Goal: Information Seeking & Learning: Learn about a topic

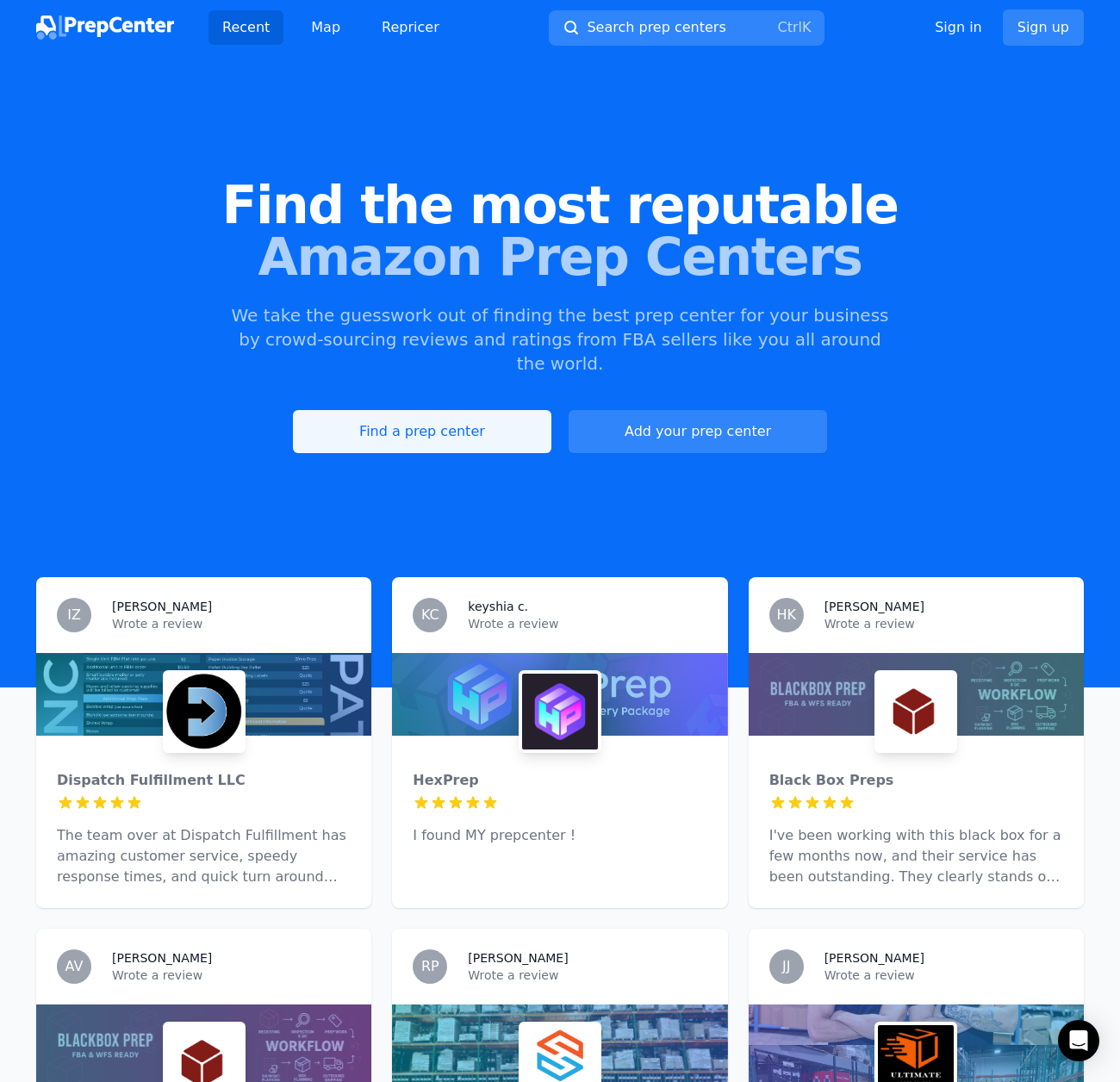
click at [524, 420] on link "Find a prep center" at bounding box center [423, 432] width 259 height 43
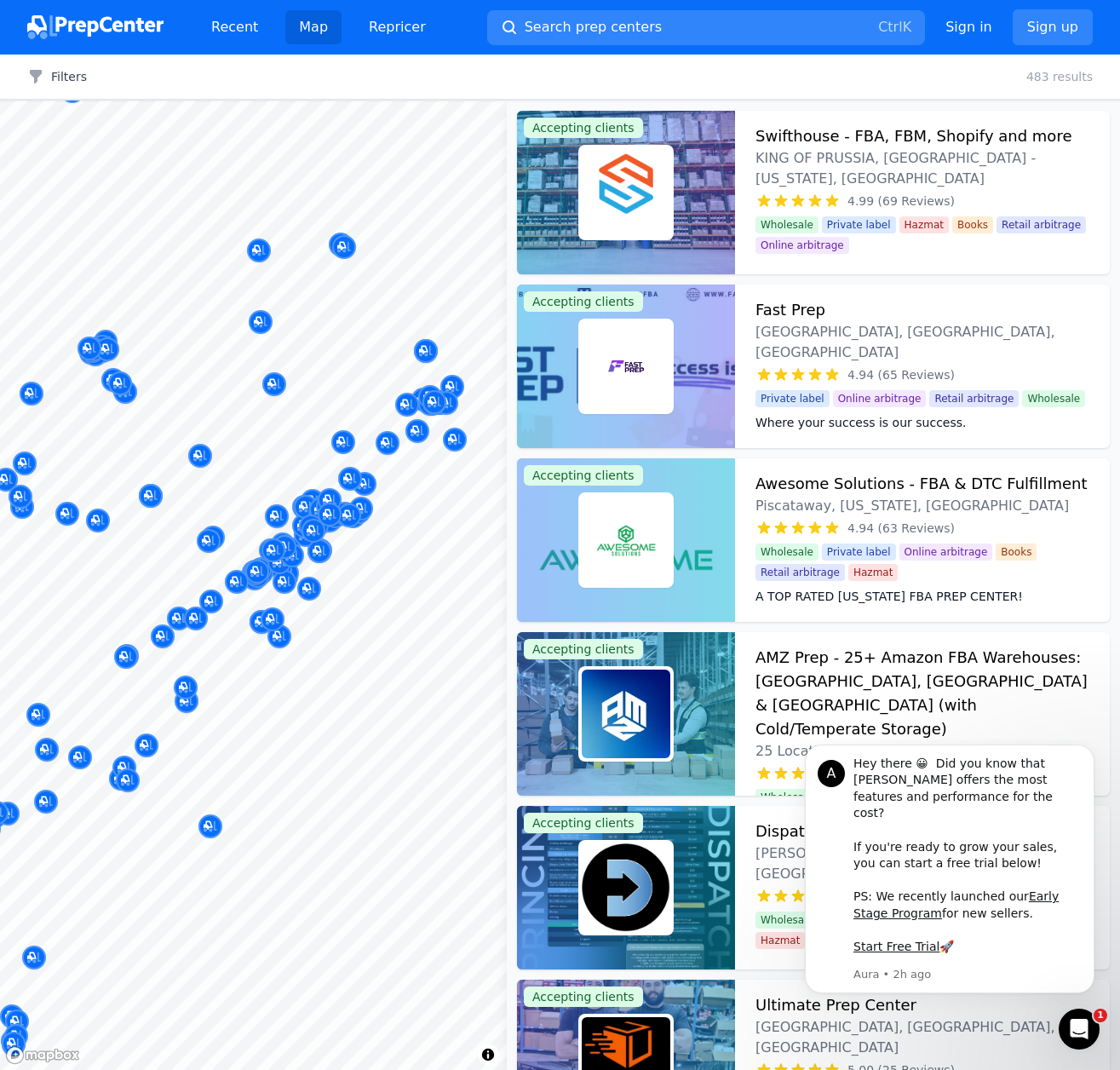
click at [107, 610] on body "Recent Map Repricer Search prep centers Ctrl K Open main menu Sign in Sign up F…" at bounding box center [560, 535] width 1120 height 1070
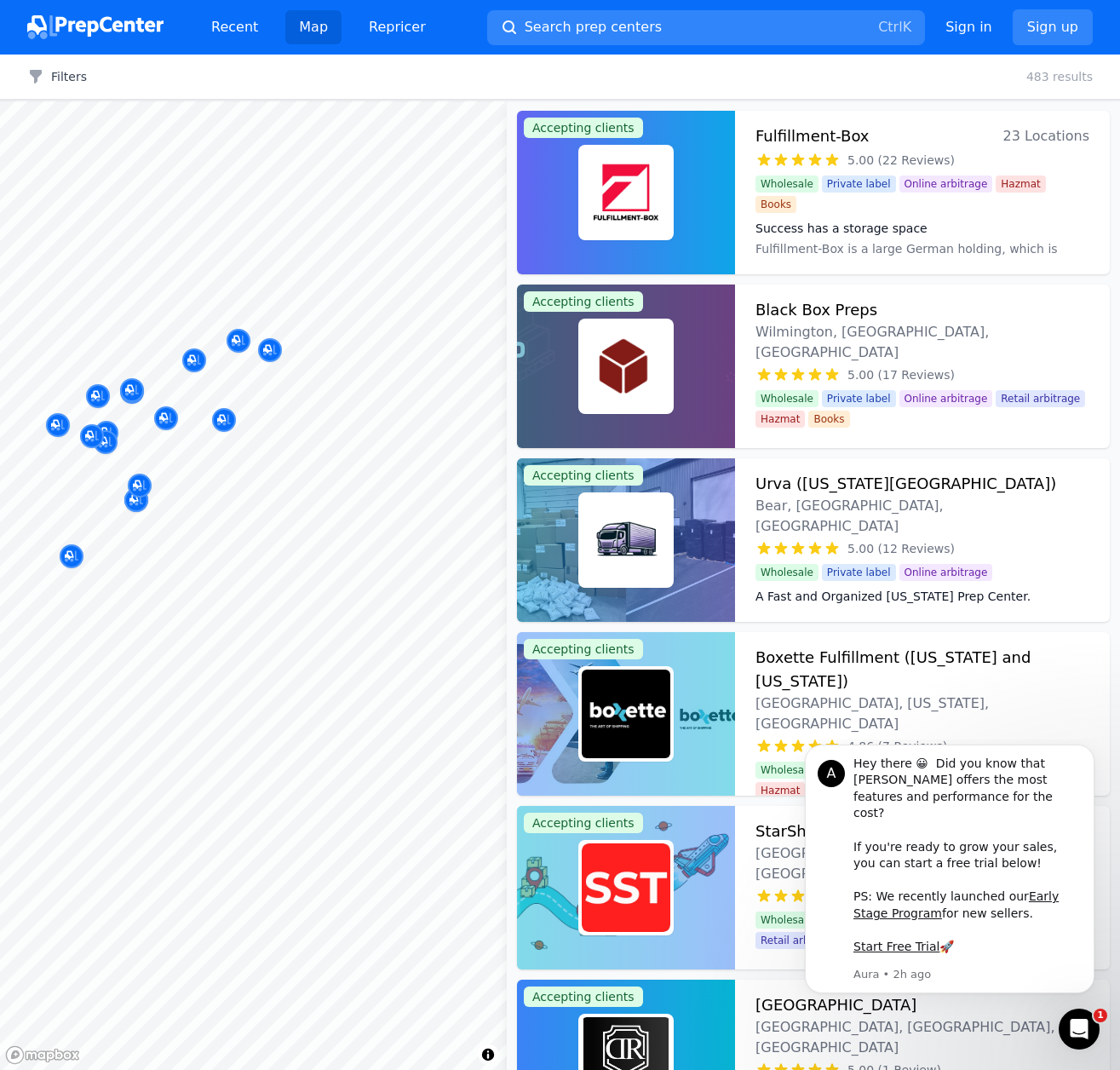
click at [107, 427] on div at bounding box center [163, 424] width 327 height 14
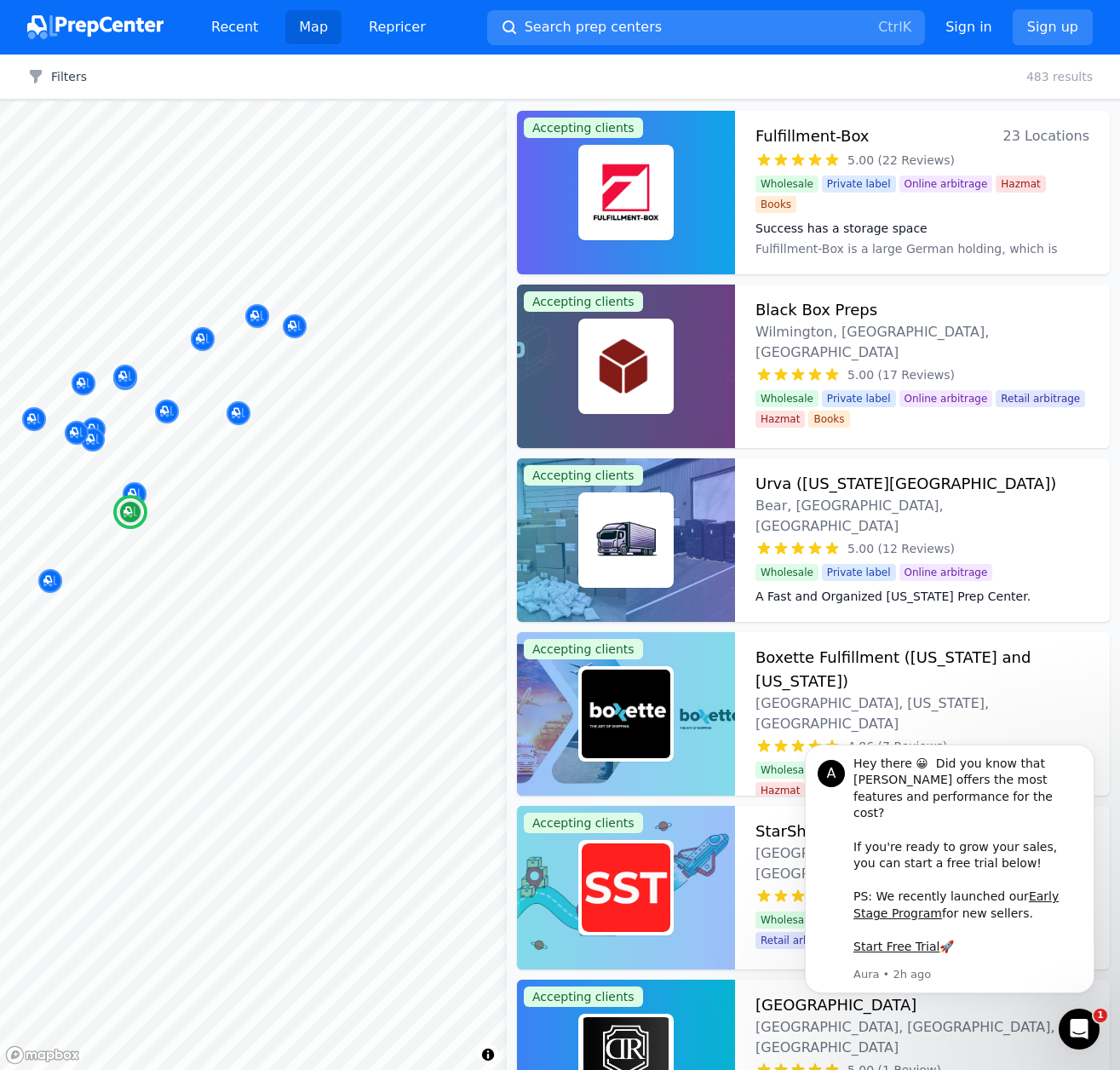
click at [1034, 540] on div "5.00 (12 Reviews)" at bounding box center [922, 549] width 334 height 17
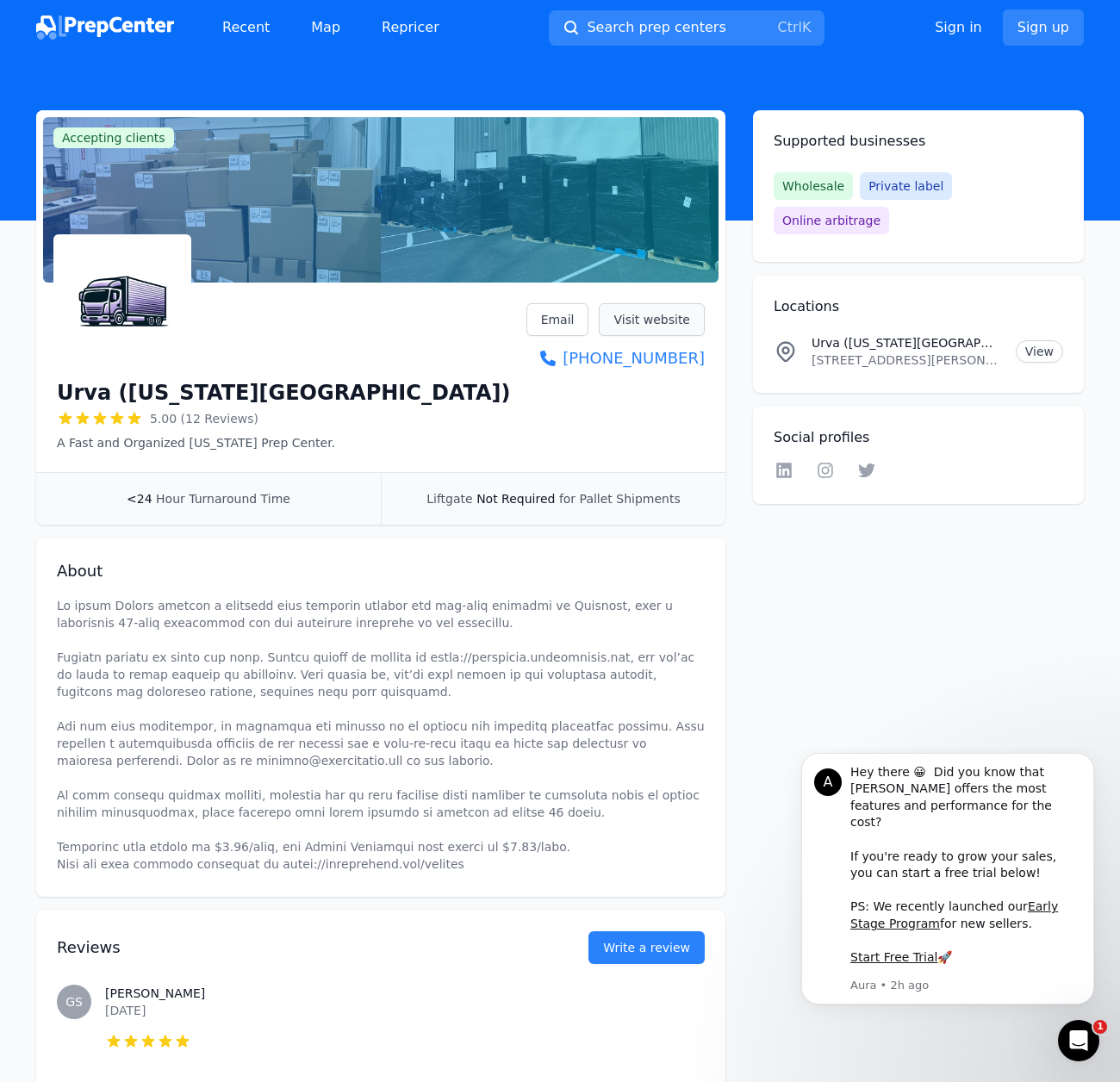
click at [656, 317] on link "Visit website" at bounding box center [652, 319] width 106 height 33
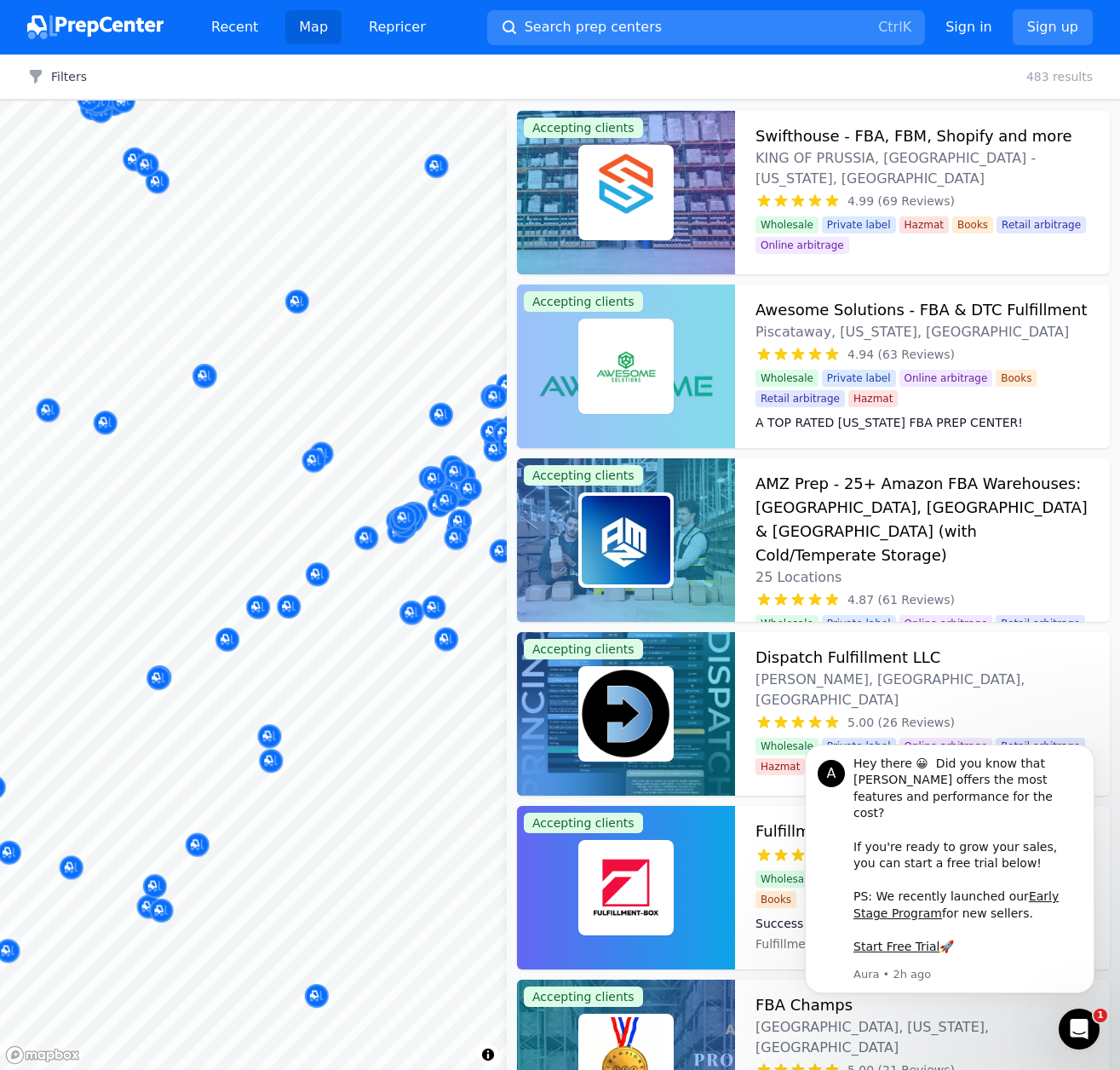
click at [0, 640] on html "Recent Map Repricer Search prep centers Ctrl K Open main menu Sign in Sign up F…" at bounding box center [560, 535] width 1120 height 1070
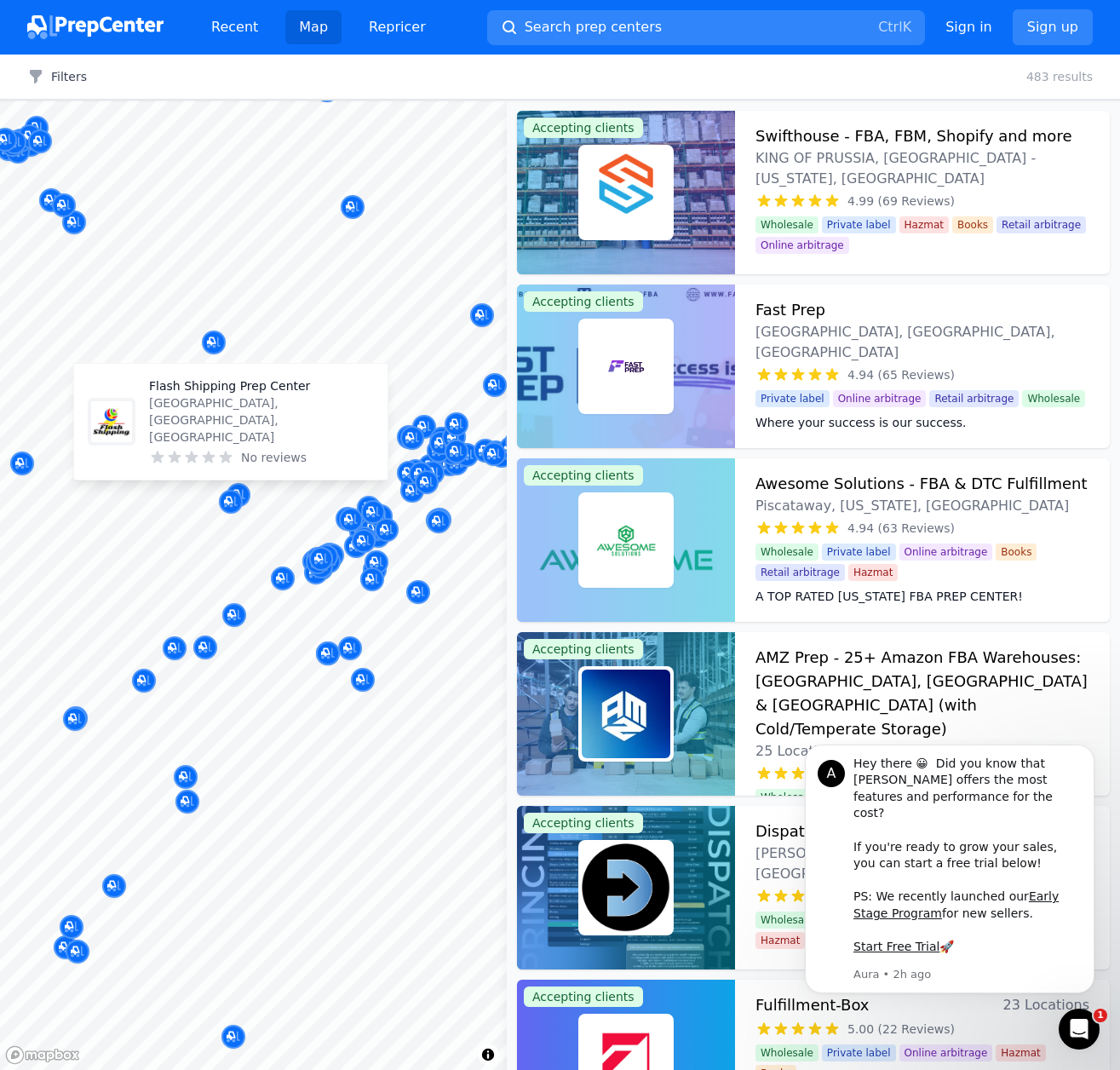
click at [295, 451] on span "No reviews" at bounding box center [273, 457] width 65 height 17
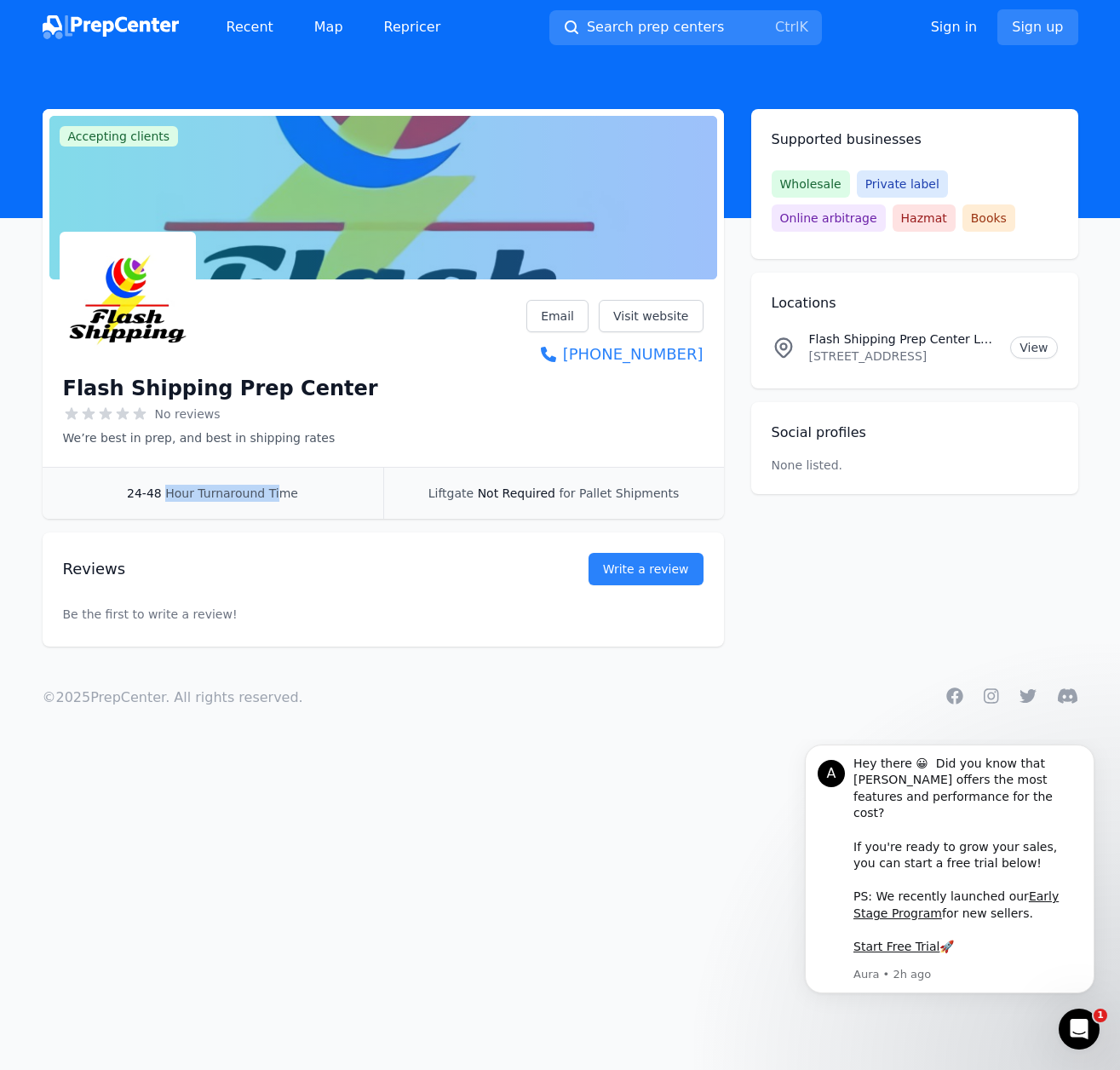
click at [280, 506] on div "24-48 Hour Turnaround Time" at bounding box center [213, 493] width 340 height 51
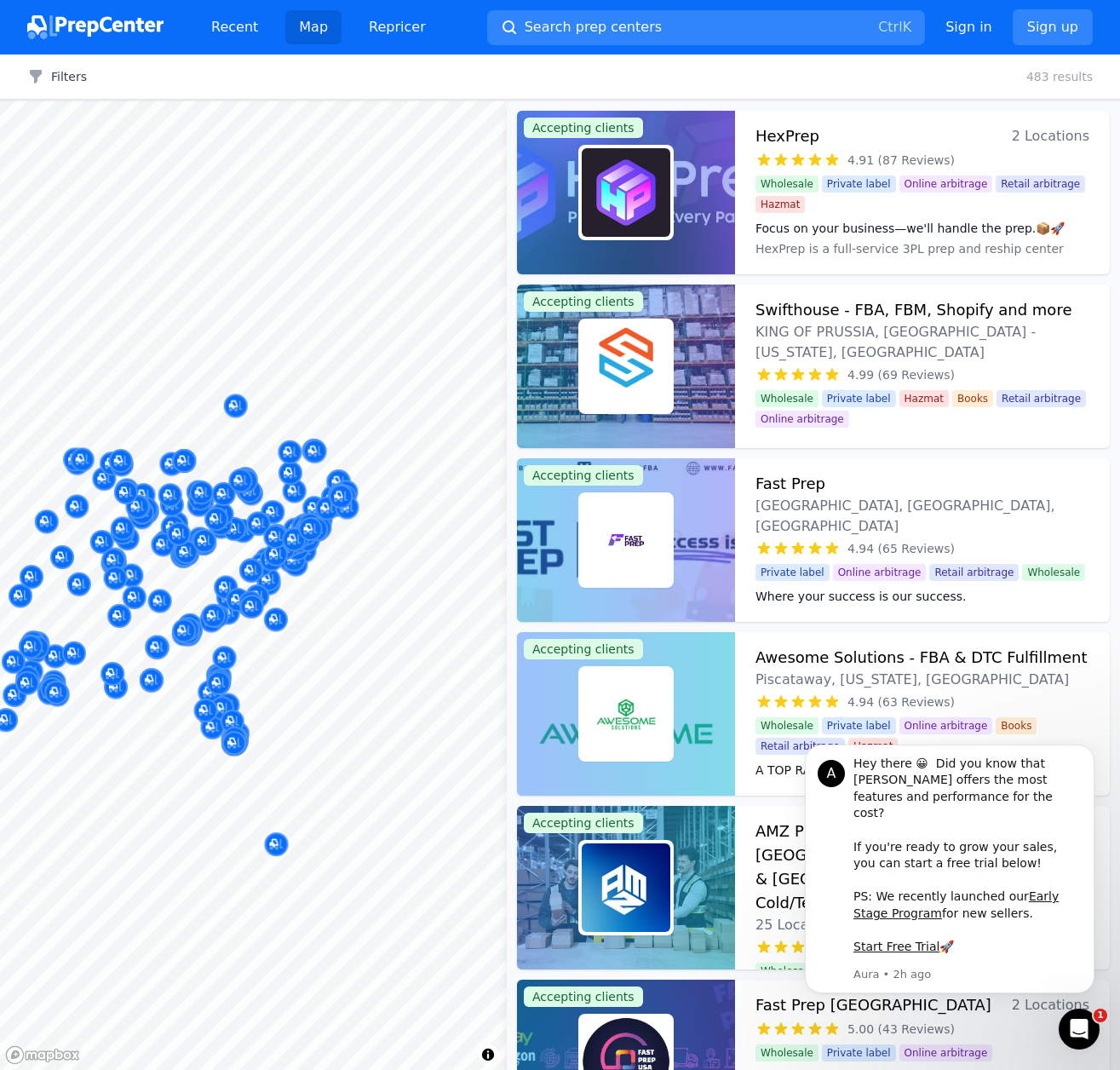
click at [120, 101] on div at bounding box center [253, 101] width 506 height 0
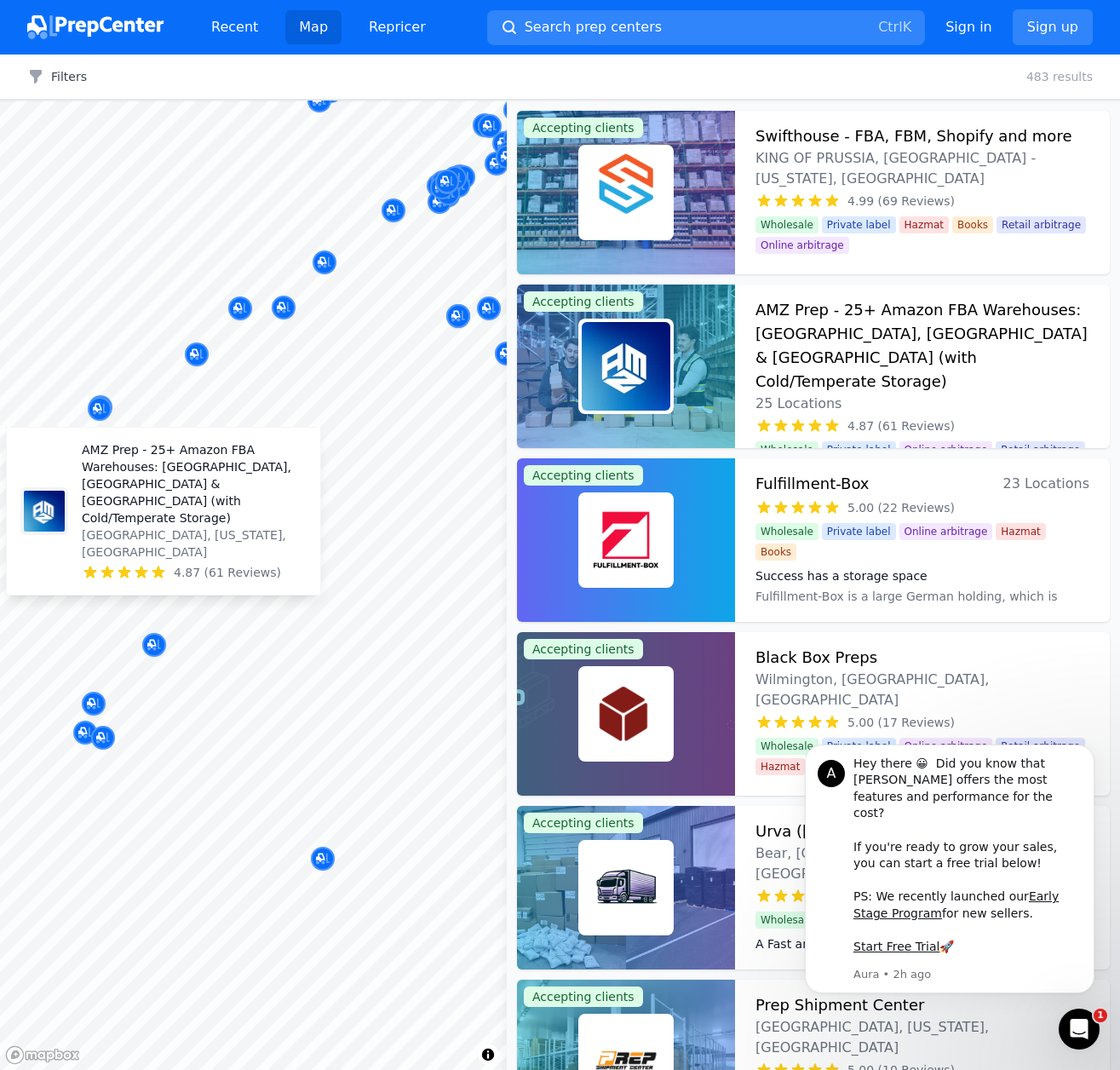
click at [78, 558] on body "Recent Map Repricer Search prep centers Ctrl K Open main menu Sign in Sign up F…" at bounding box center [560, 535] width 1120 height 1070
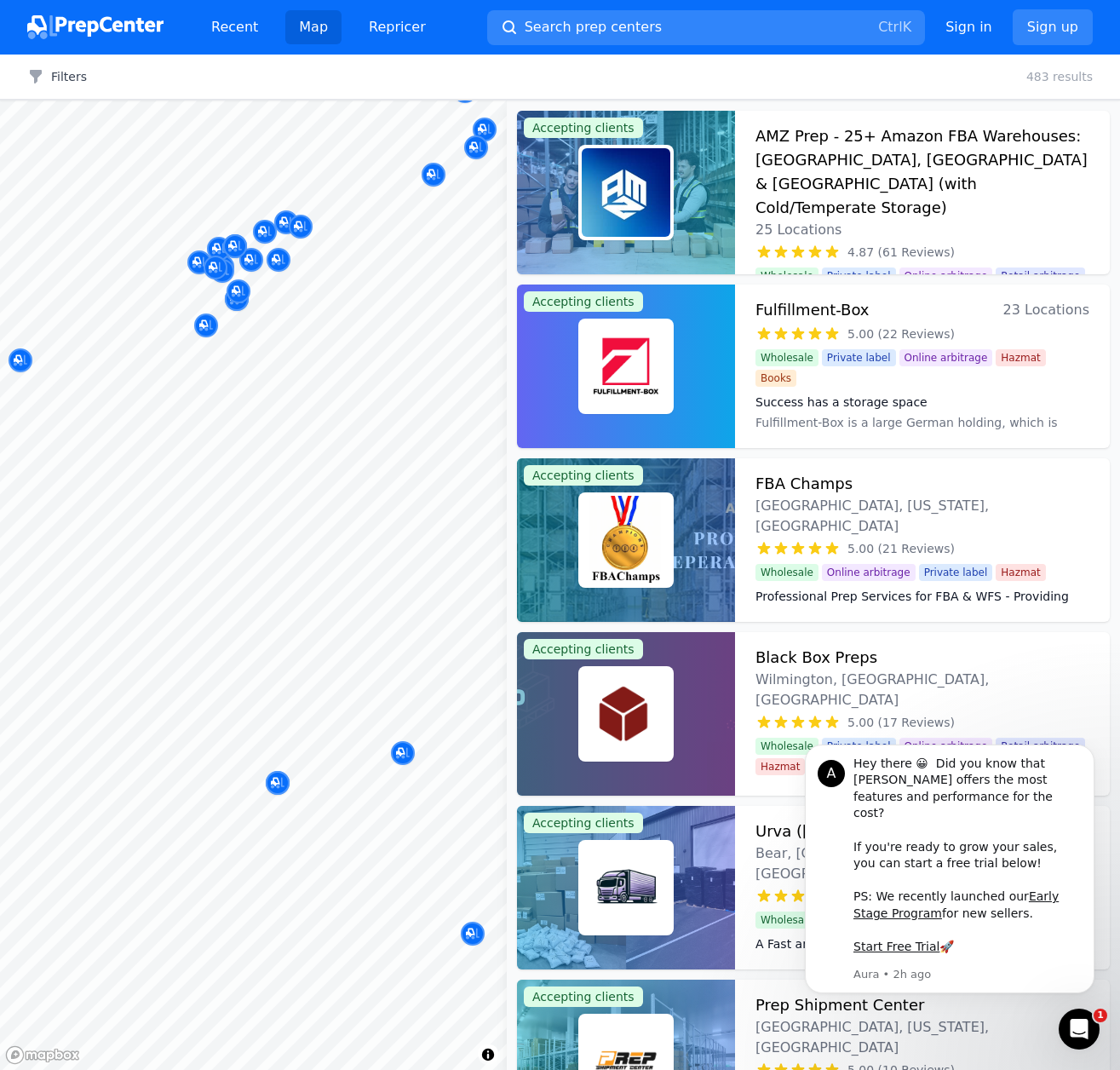
click at [273, 591] on body "Recent Map Repricer Search prep centers Ctrl K Open main menu Sign in Sign up F…" at bounding box center [560, 535] width 1120 height 1070
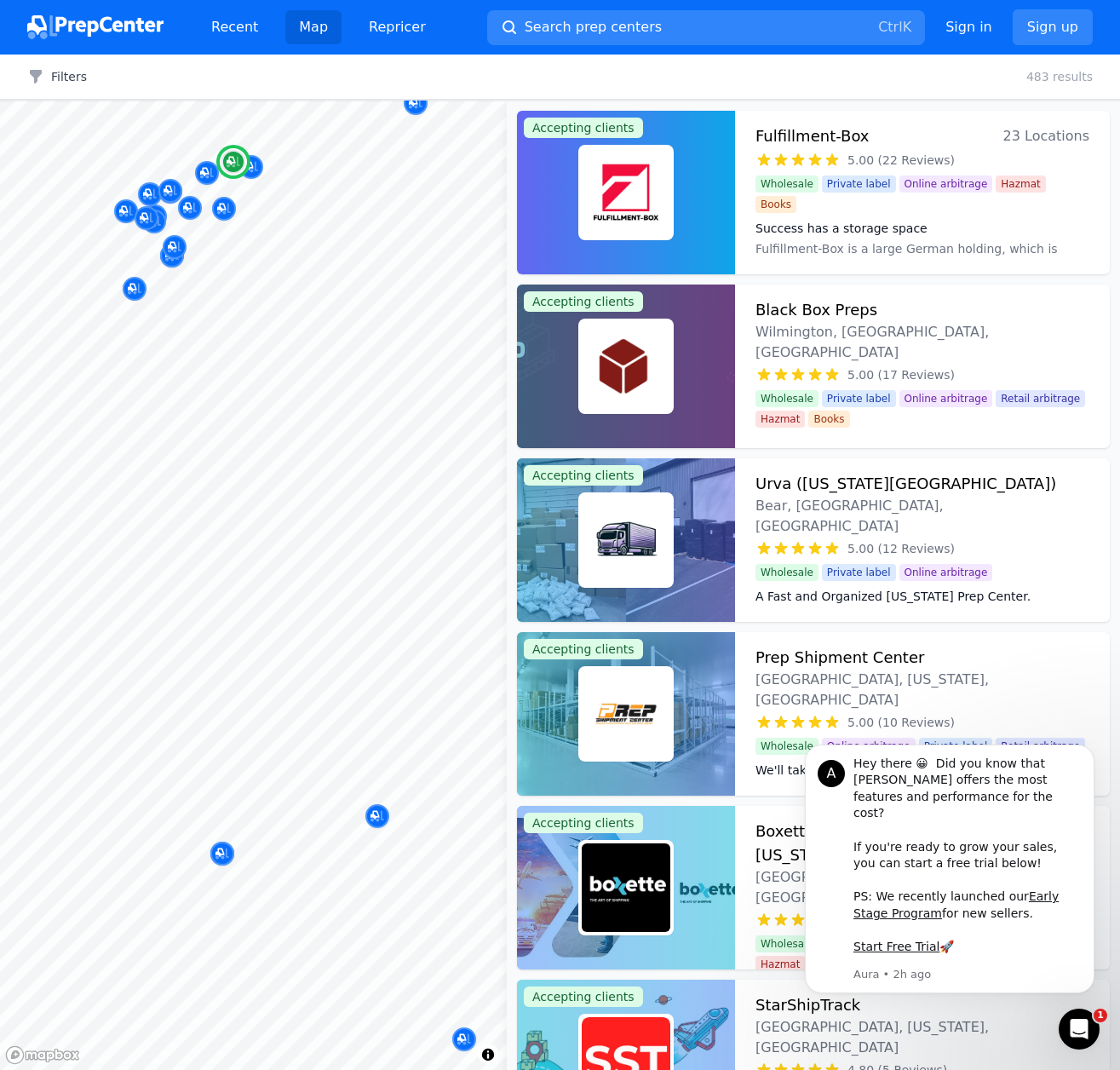
click at [834, 305] on h3 "Black Box Preps" at bounding box center [816, 311] width 122 height 24
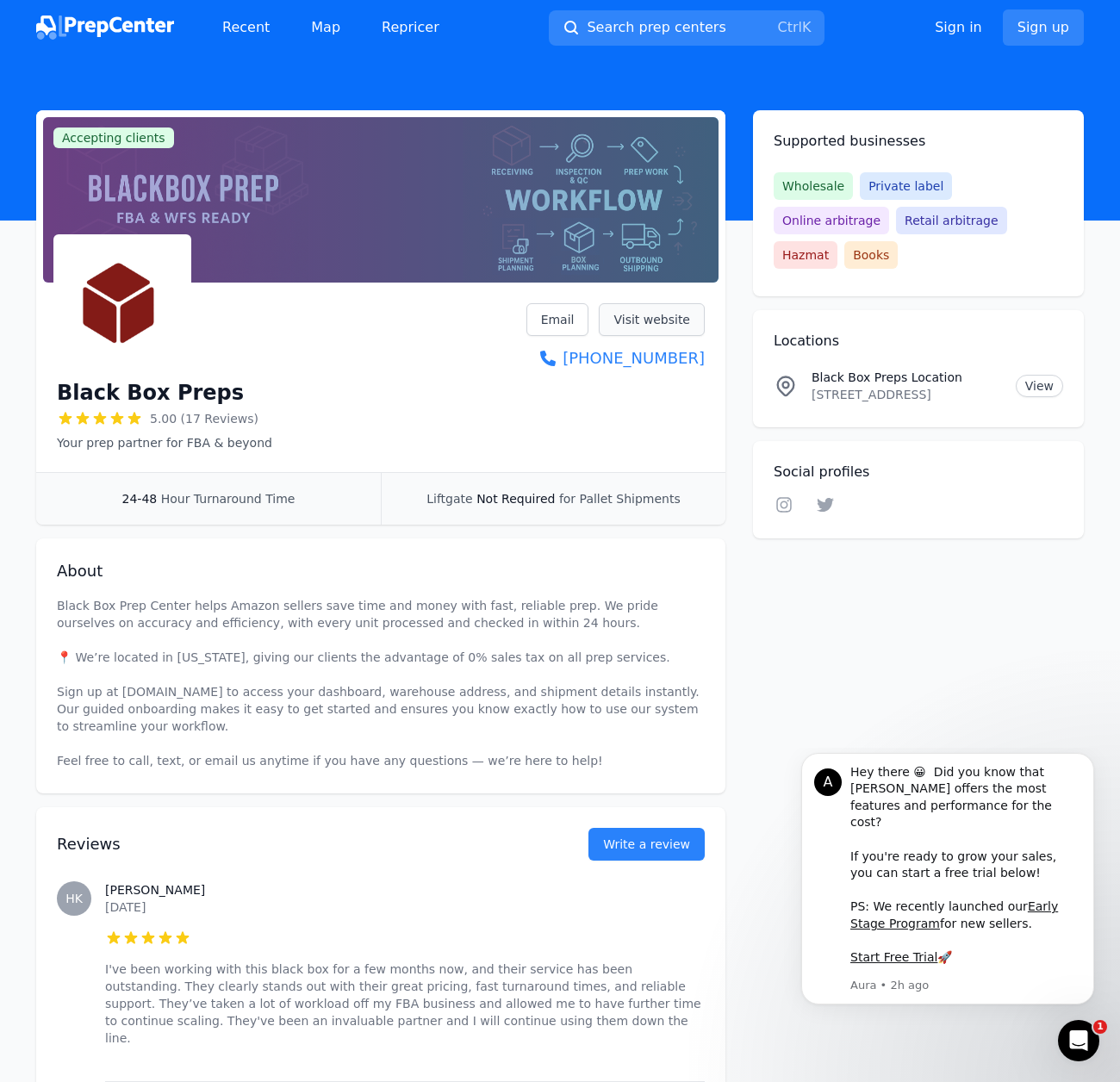
click at [660, 311] on link "Visit website" at bounding box center [652, 319] width 106 height 33
click at [317, 25] on link "Map" at bounding box center [326, 27] width 57 height 35
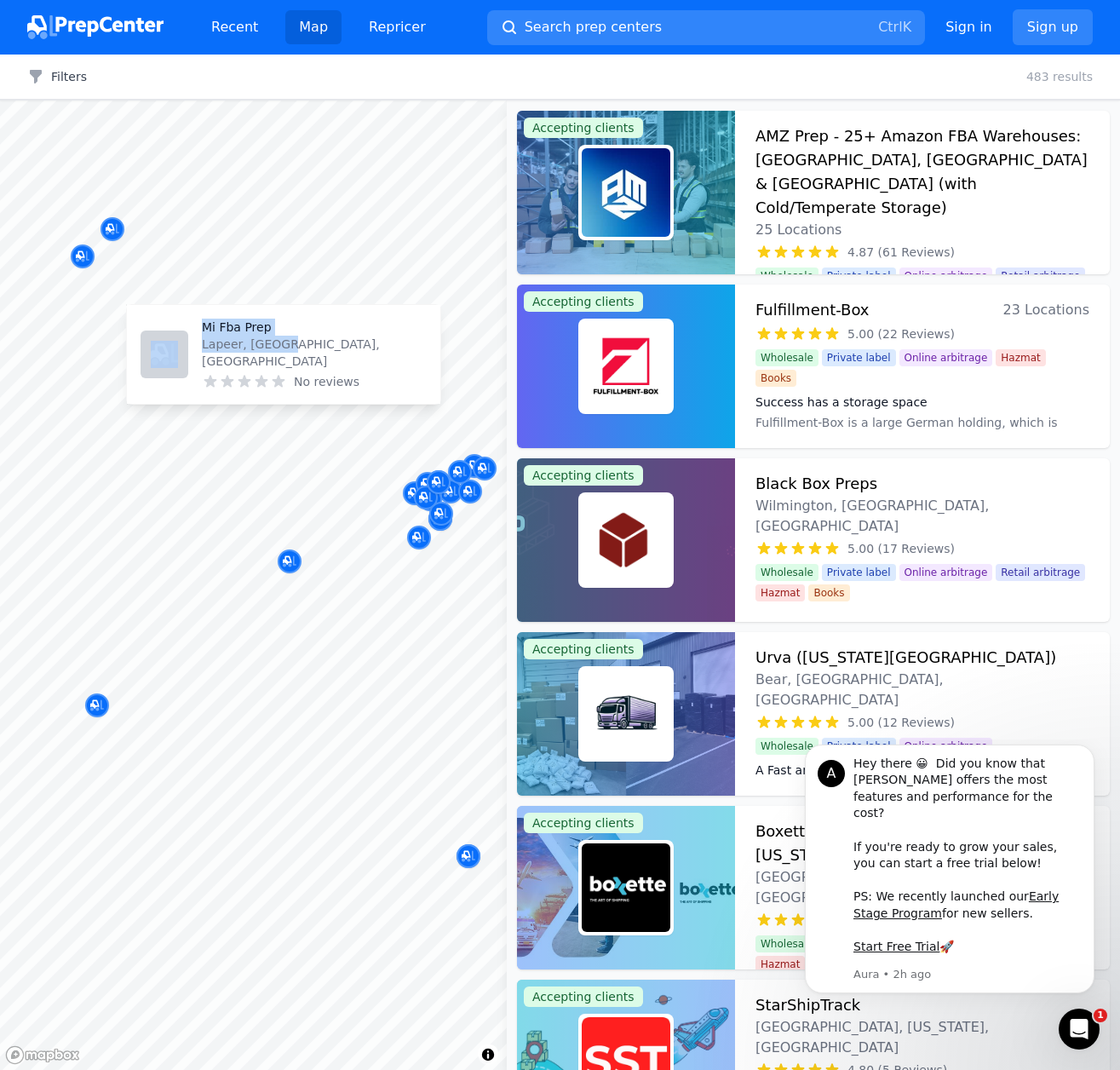
drag, startPoint x: 346, startPoint y: 419, endPoint x: 301, endPoint y: 351, distance: 81.5
click at [281, 359] on body "Recent Map Repricer Search prep centers Ctrl K Open main menu Sign in Sign up F…" at bounding box center [560, 535] width 1120 height 1070
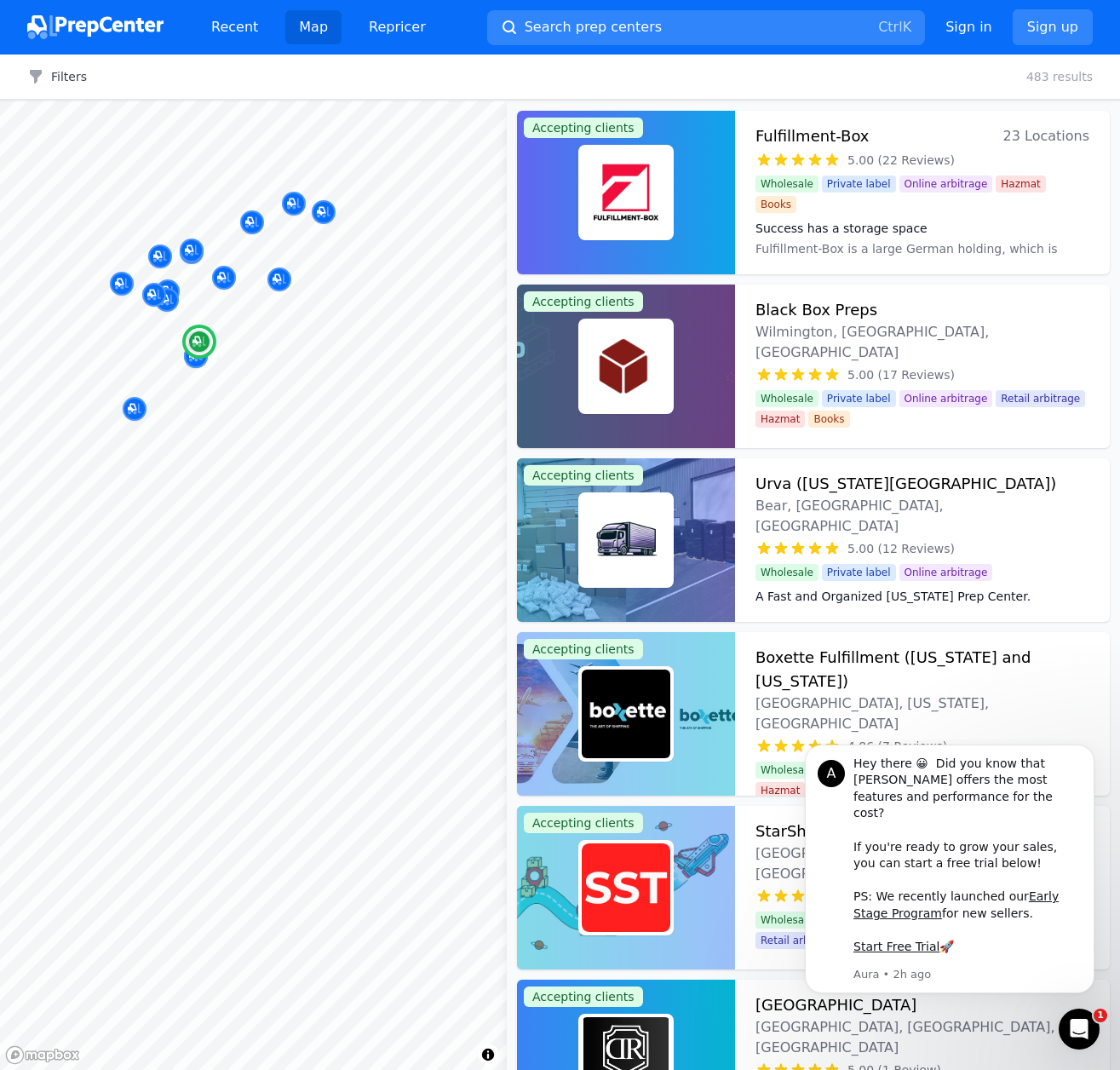
click at [796, 133] on h3 "Fulfillment-Box" at bounding box center [812, 136] width 114 height 24
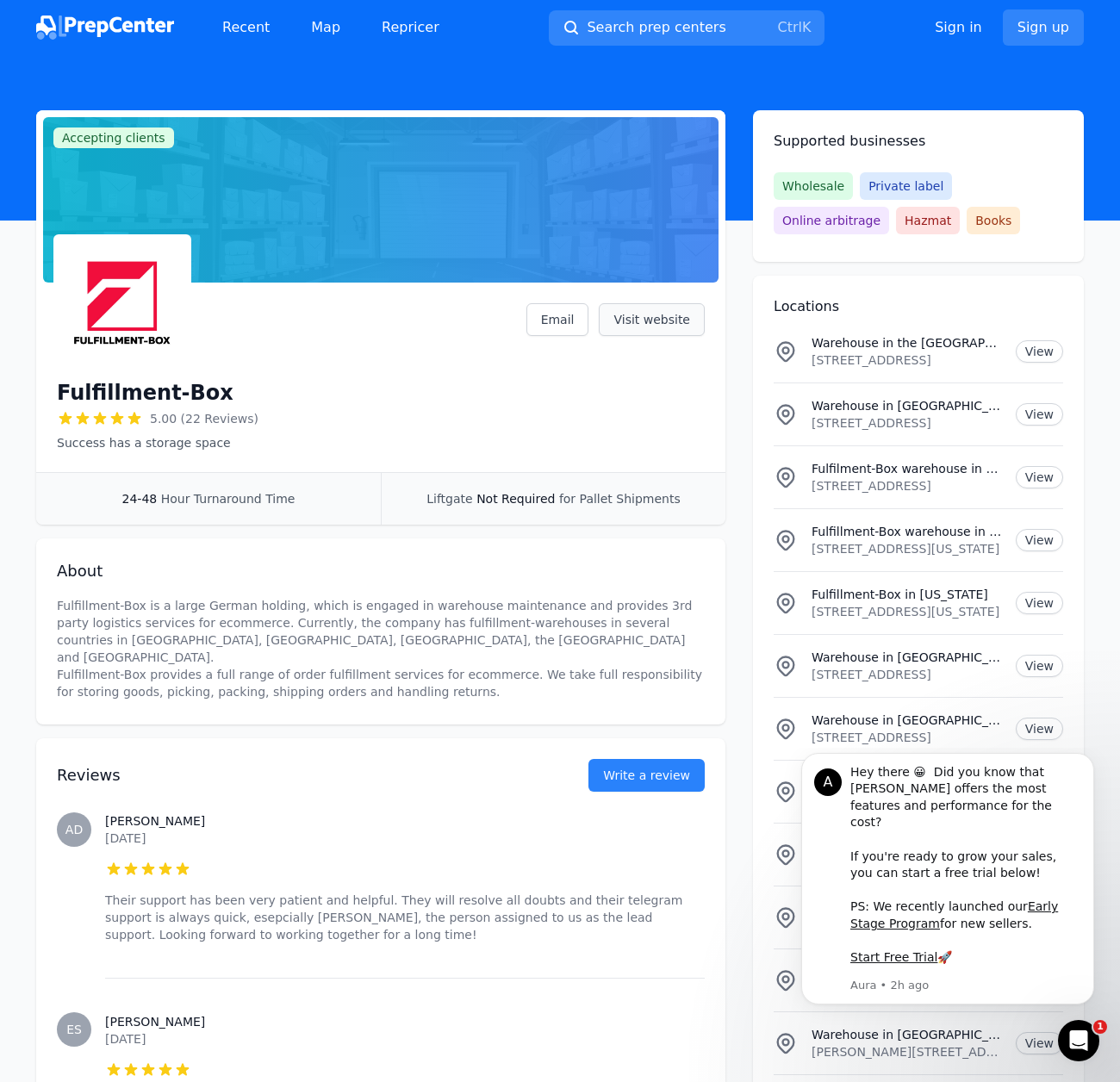
click at [642, 328] on link "Visit website" at bounding box center [652, 319] width 106 height 33
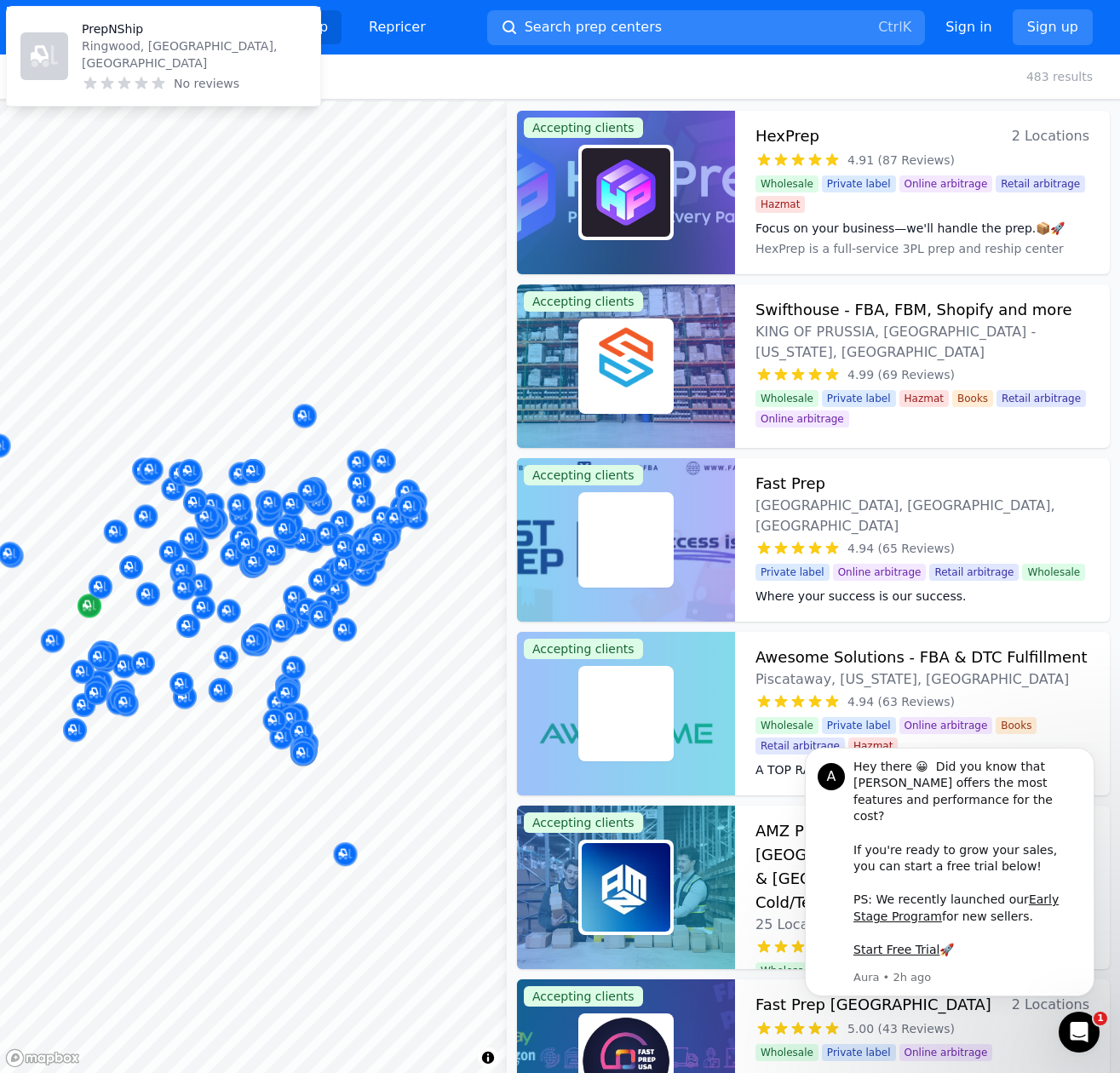
drag, startPoint x: 339, startPoint y: 642, endPoint x: 159, endPoint y: 606, distance: 183.6
click at [159, 101] on div at bounding box center [253, 101] width 506 height 0
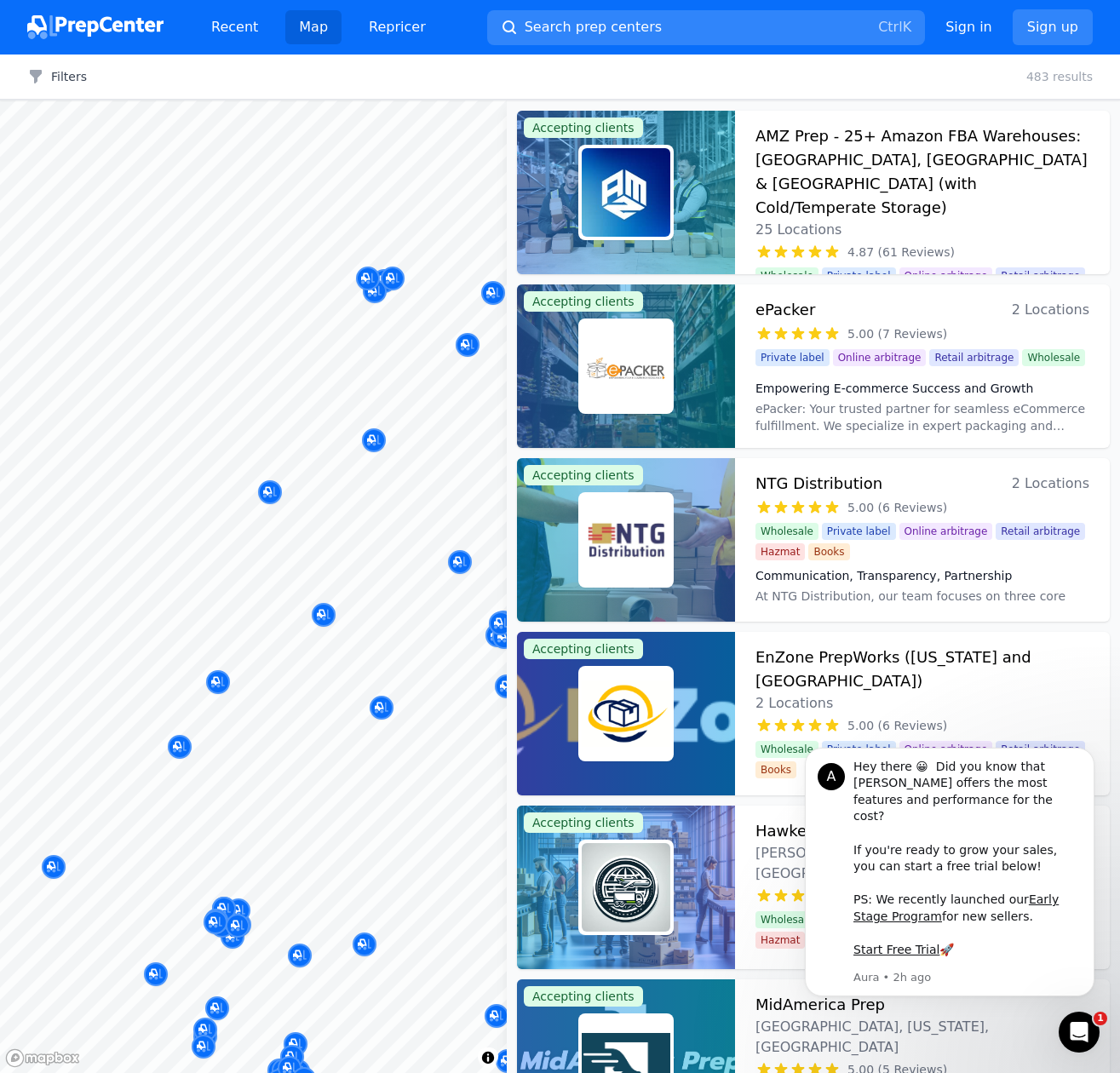
drag, startPoint x: 123, startPoint y: 479, endPoint x: 232, endPoint y: 471, distance: 109.3
click at [235, 471] on div at bounding box center [270, 473] width 327 height 14
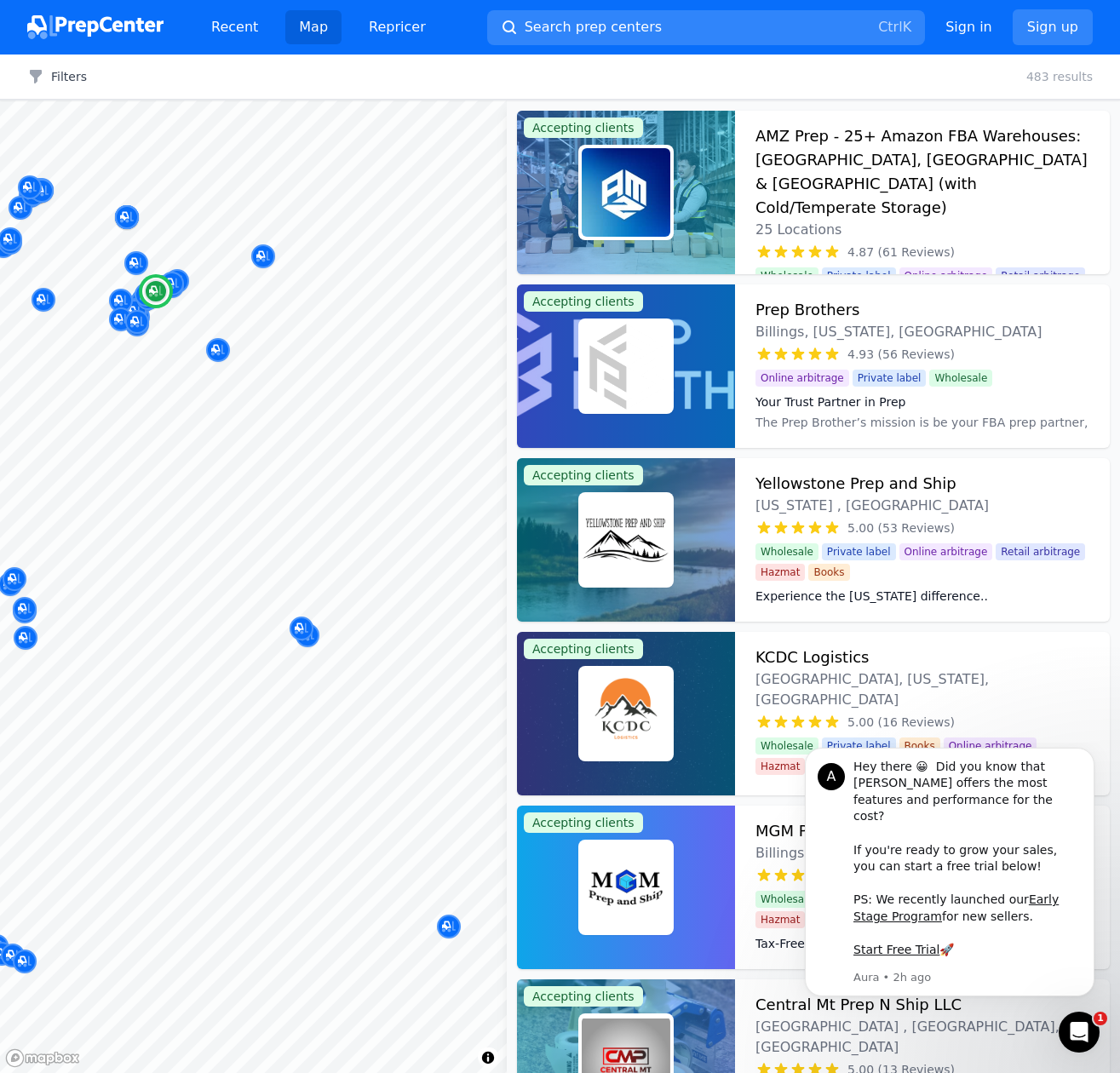
click at [546, 504] on div "Map © Mapbox © OpenStreetMap Improve this map Accepting clients AMZ Prep - 25+ …" at bounding box center [560, 586] width 1120 height 972
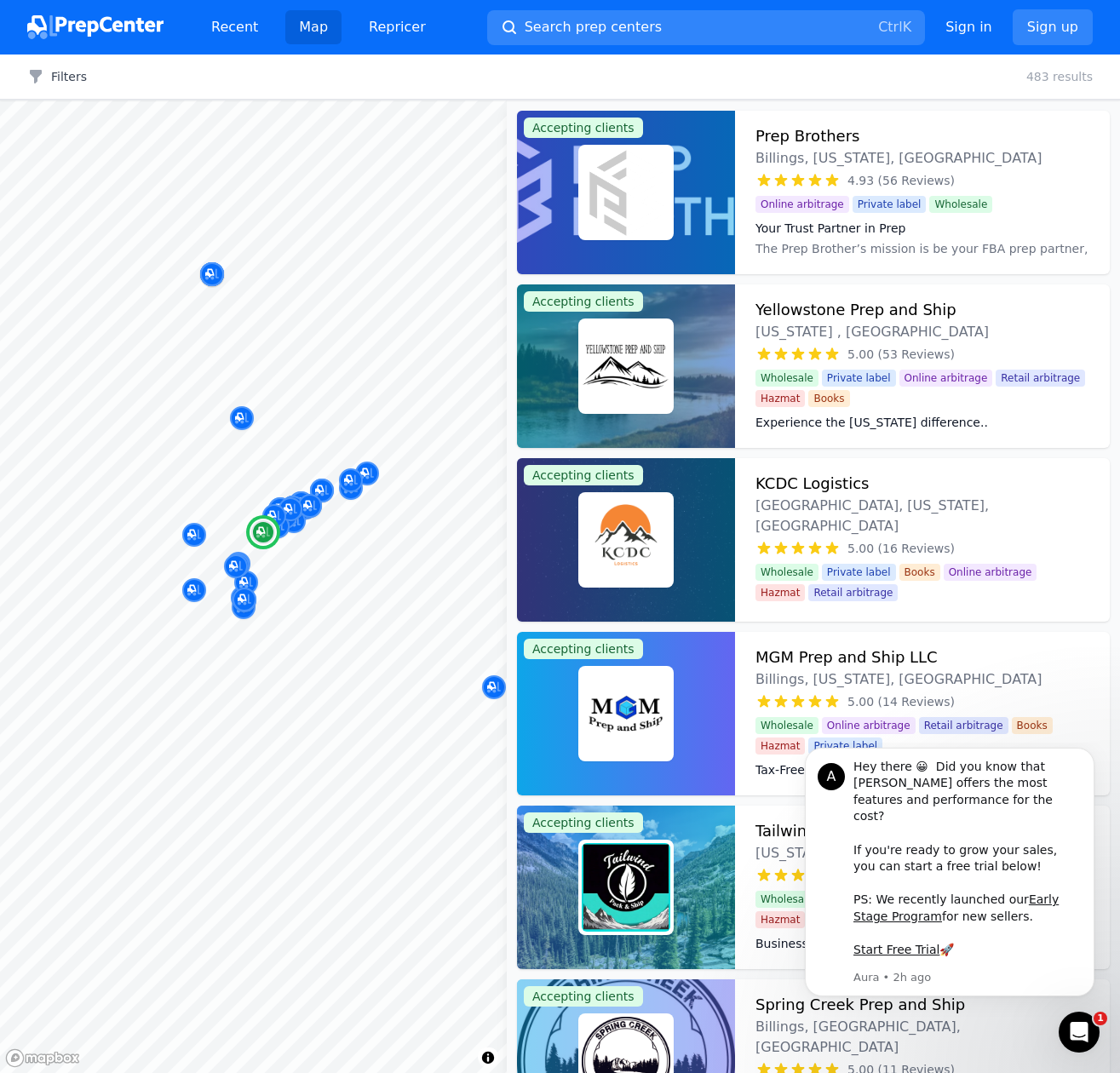
click at [849, 478] on h3 "KCDC Logistics" at bounding box center [811, 484] width 113 height 24
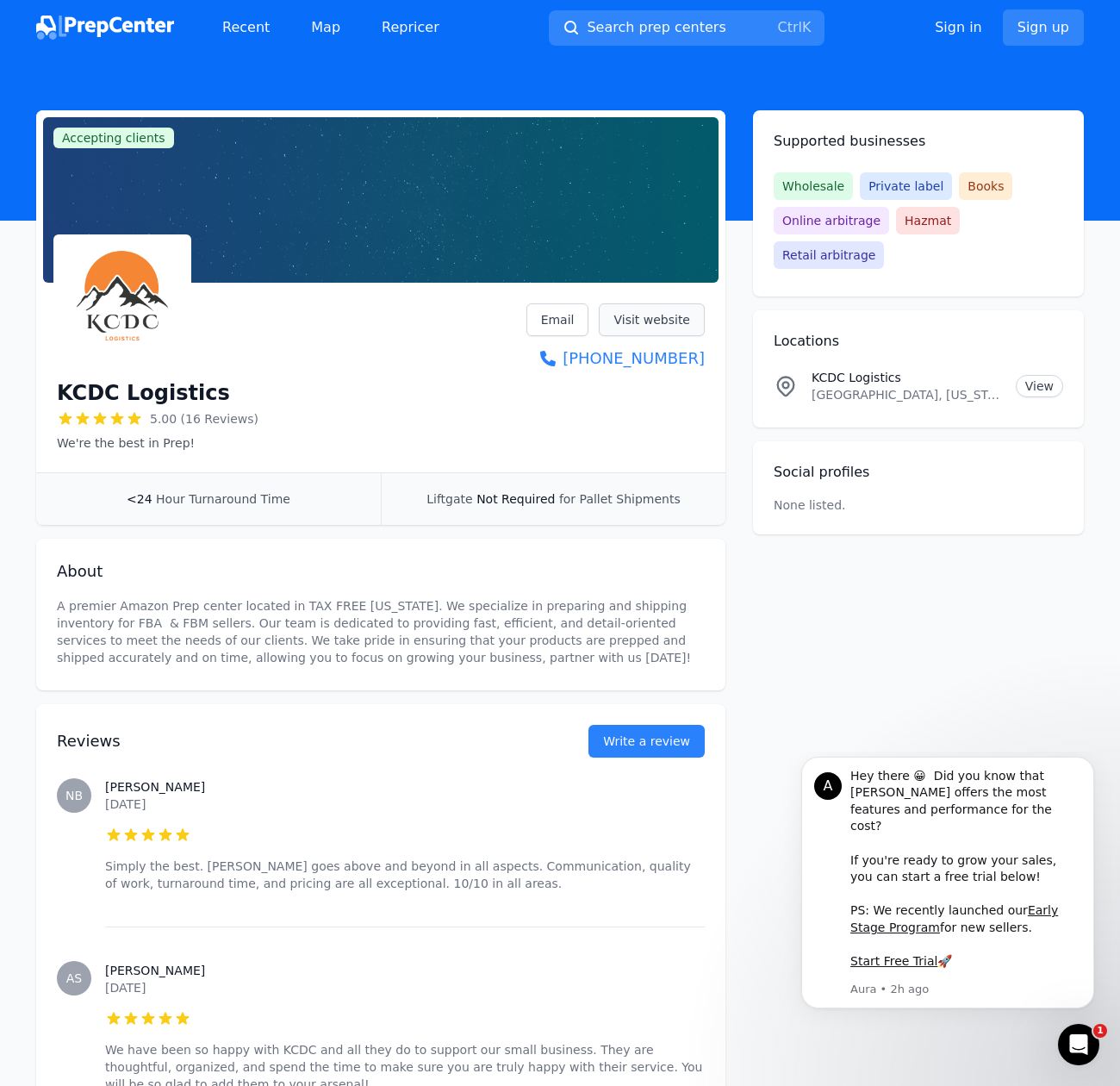
click at [645, 313] on link "Visit website" at bounding box center [652, 319] width 106 height 33
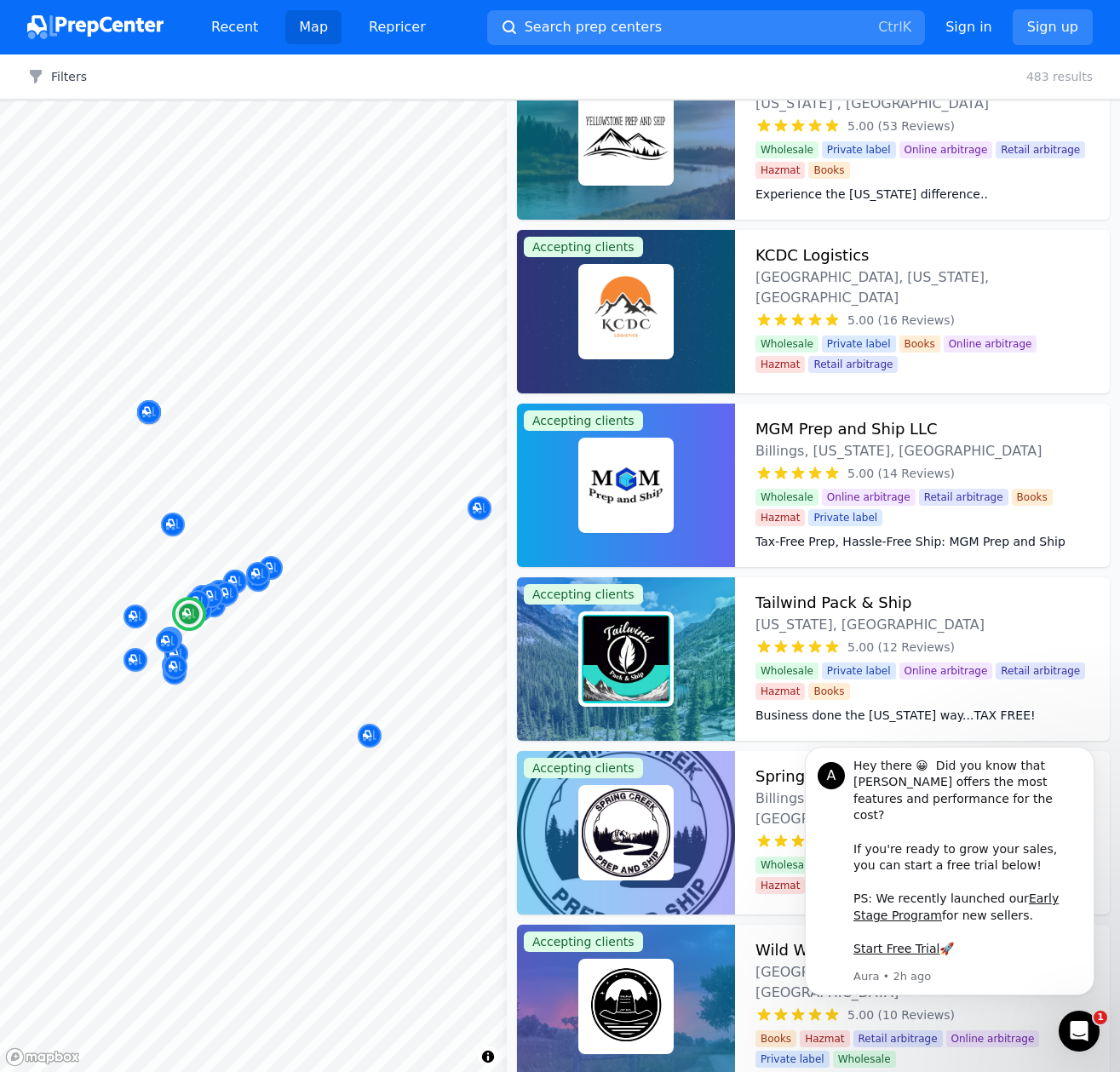
scroll to position [255, 0]
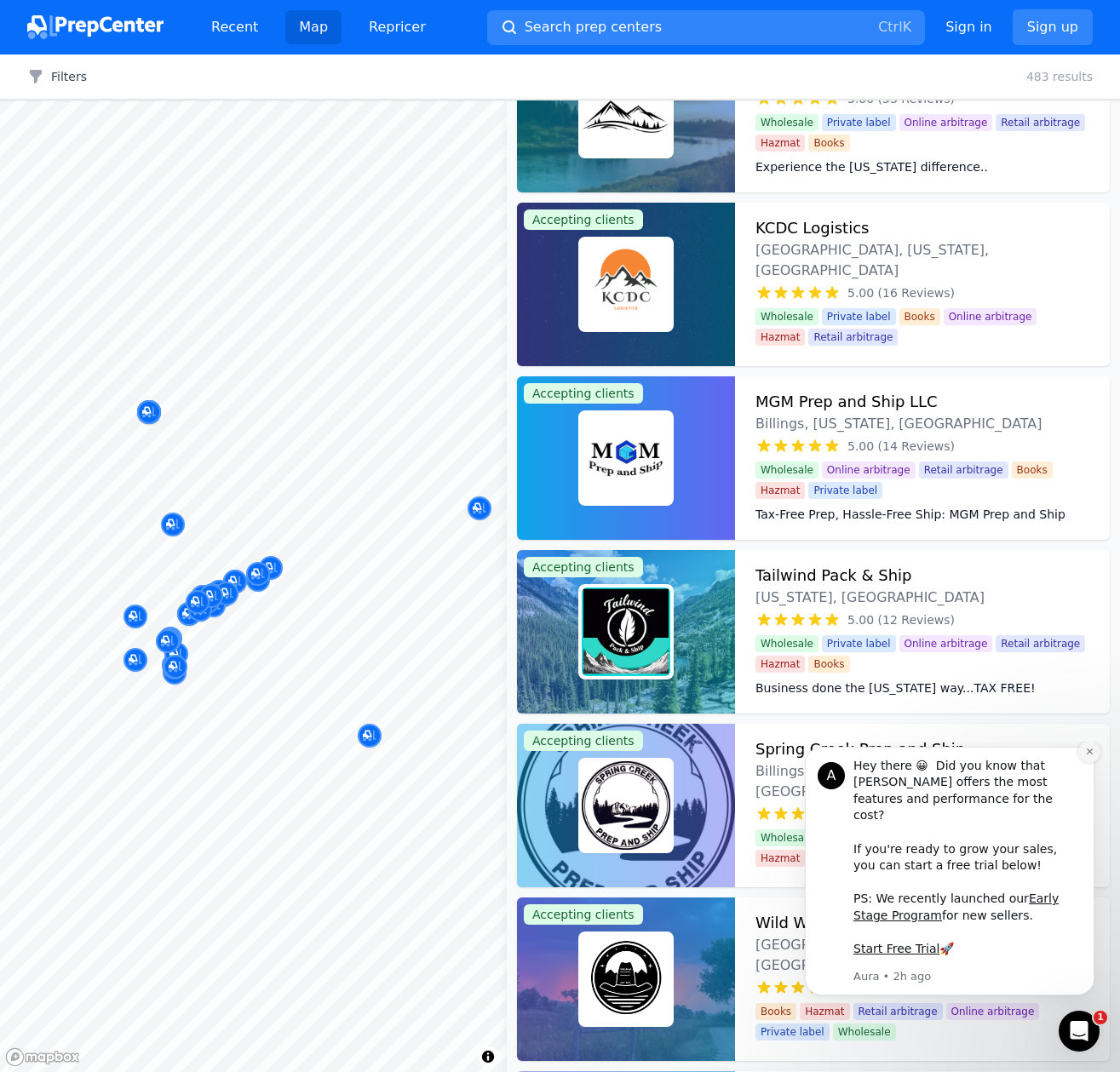
click at [1091, 763] on button "Dismiss notification" at bounding box center [1089, 752] width 22 height 22
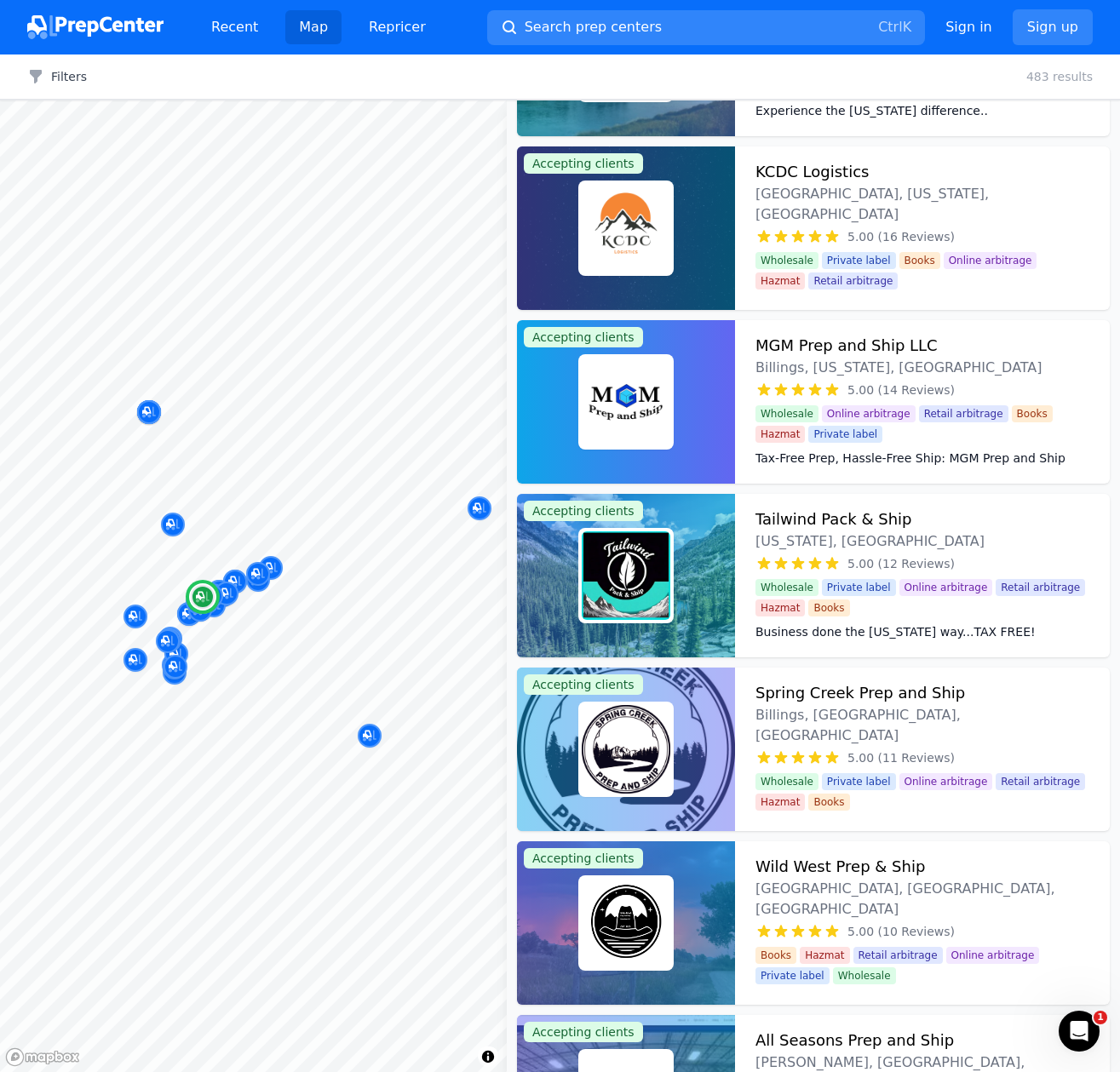
scroll to position [340, 0]
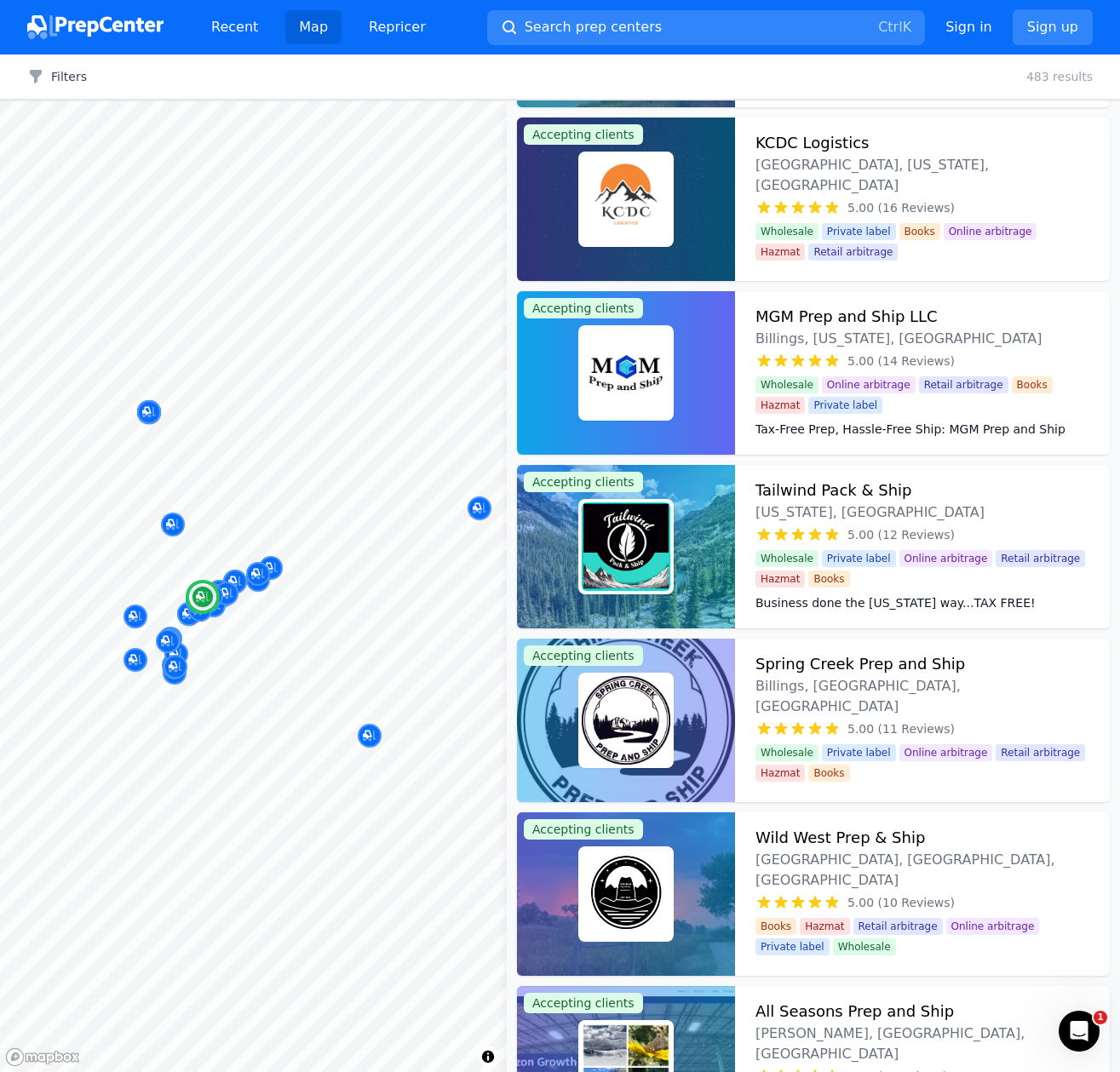
click at [895, 313] on h3 "MGM Prep and Ship LLC" at bounding box center [846, 317] width 182 height 24
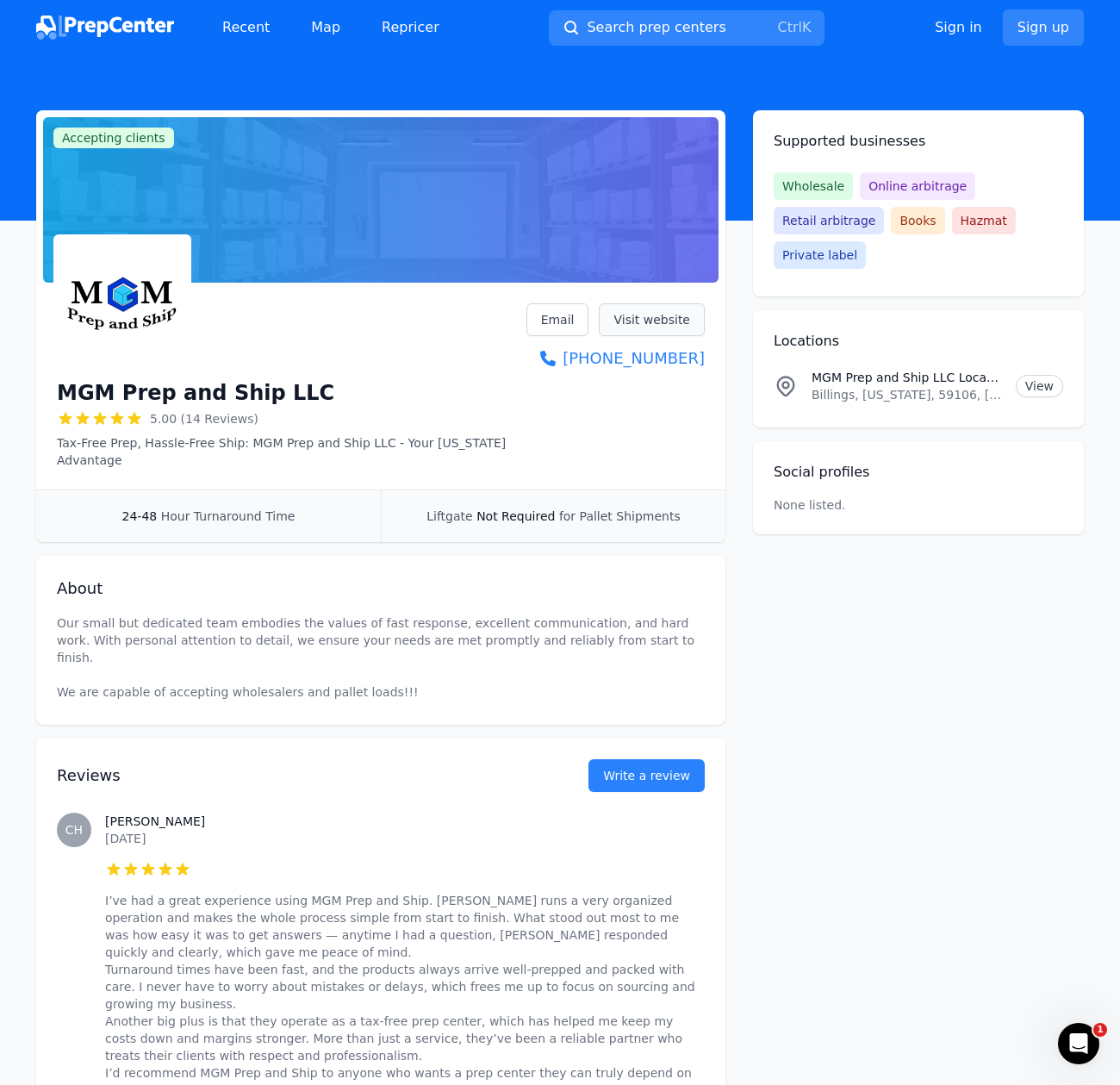
click at [689, 323] on link "Visit website" at bounding box center [652, 319] width 106 height 33
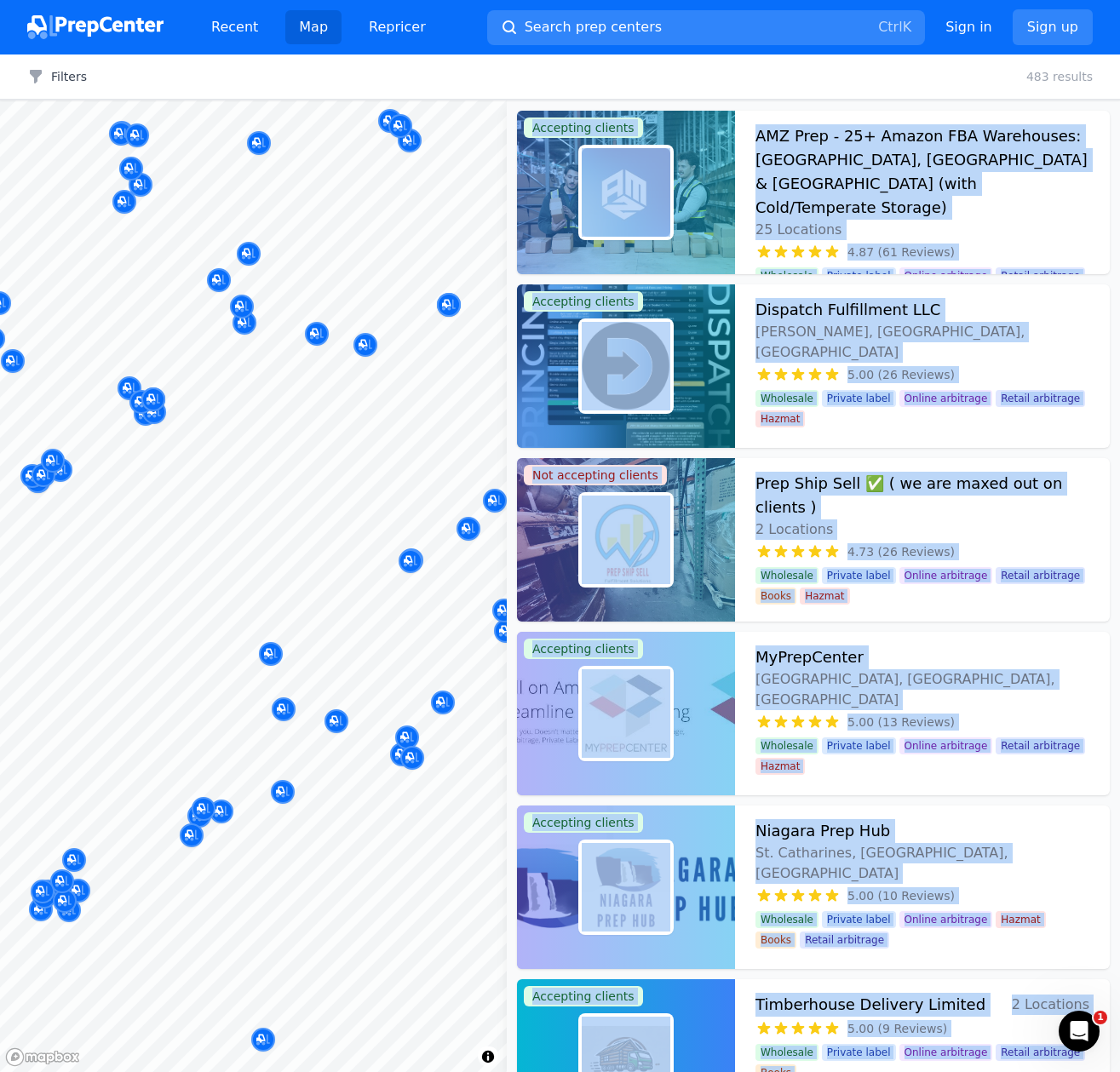
click at [159, 508] on body "Recent Map Repricer Search prep centers Ctrl K Open main menu Sign in Sign up F…" at bounding box center [560, 536] width 1120 height 1072
click at [321, 483] on div at bounding box center [365, 480] width 327 height 14
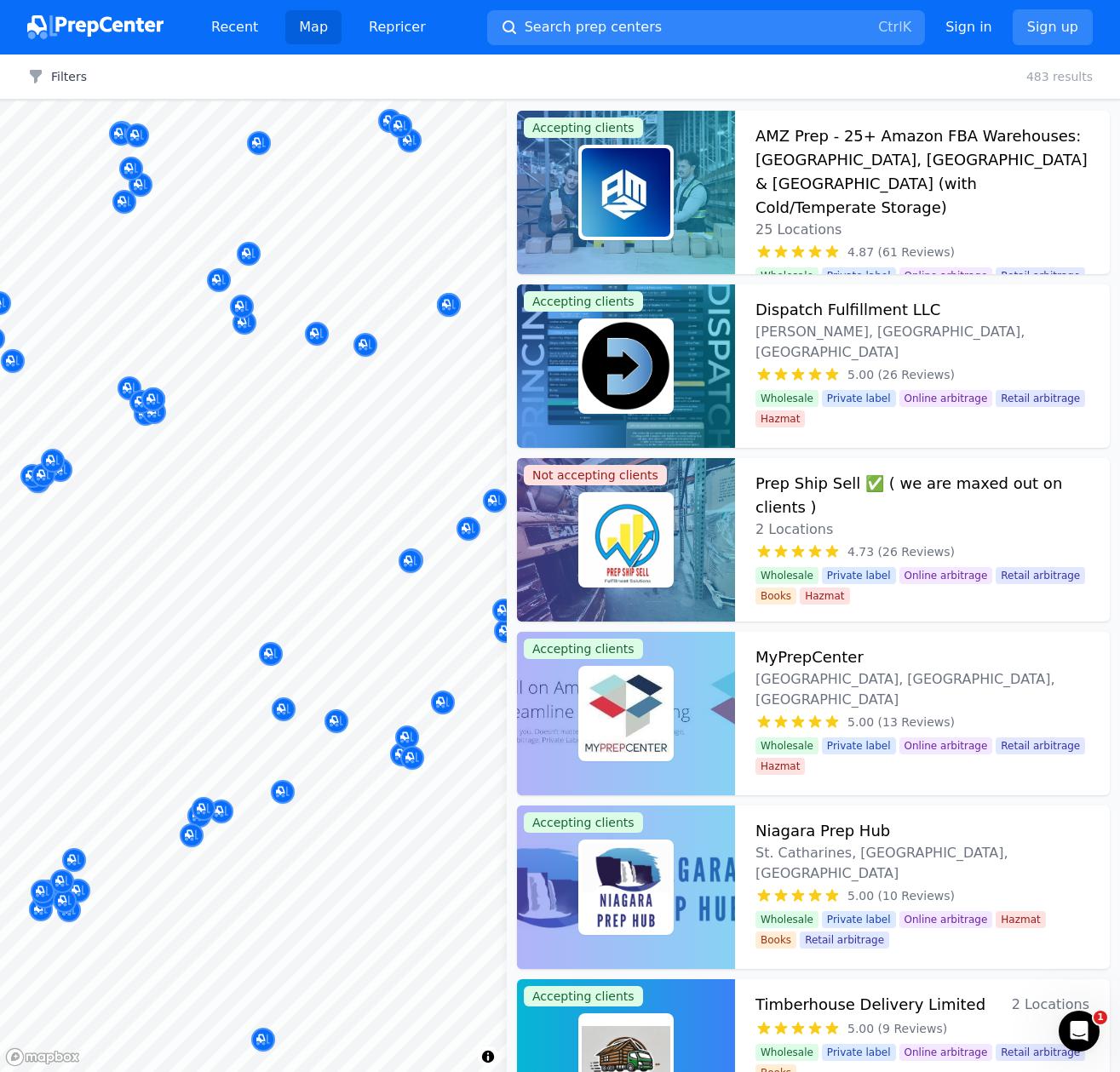
drag, startPoint x: 385, startPoint y: 468, endPoint x: 333, endPoint y: 467, distance: 52.0
click at [310, 493] on body "Recent Map Repricer Search prep centers Ctrl K Open main menu Sign in Sign up F…" at bounding box center [560, 536] width 1120 height 1072
click at [383, 469] on div at bounding box center [365, 463] width 327 height 14
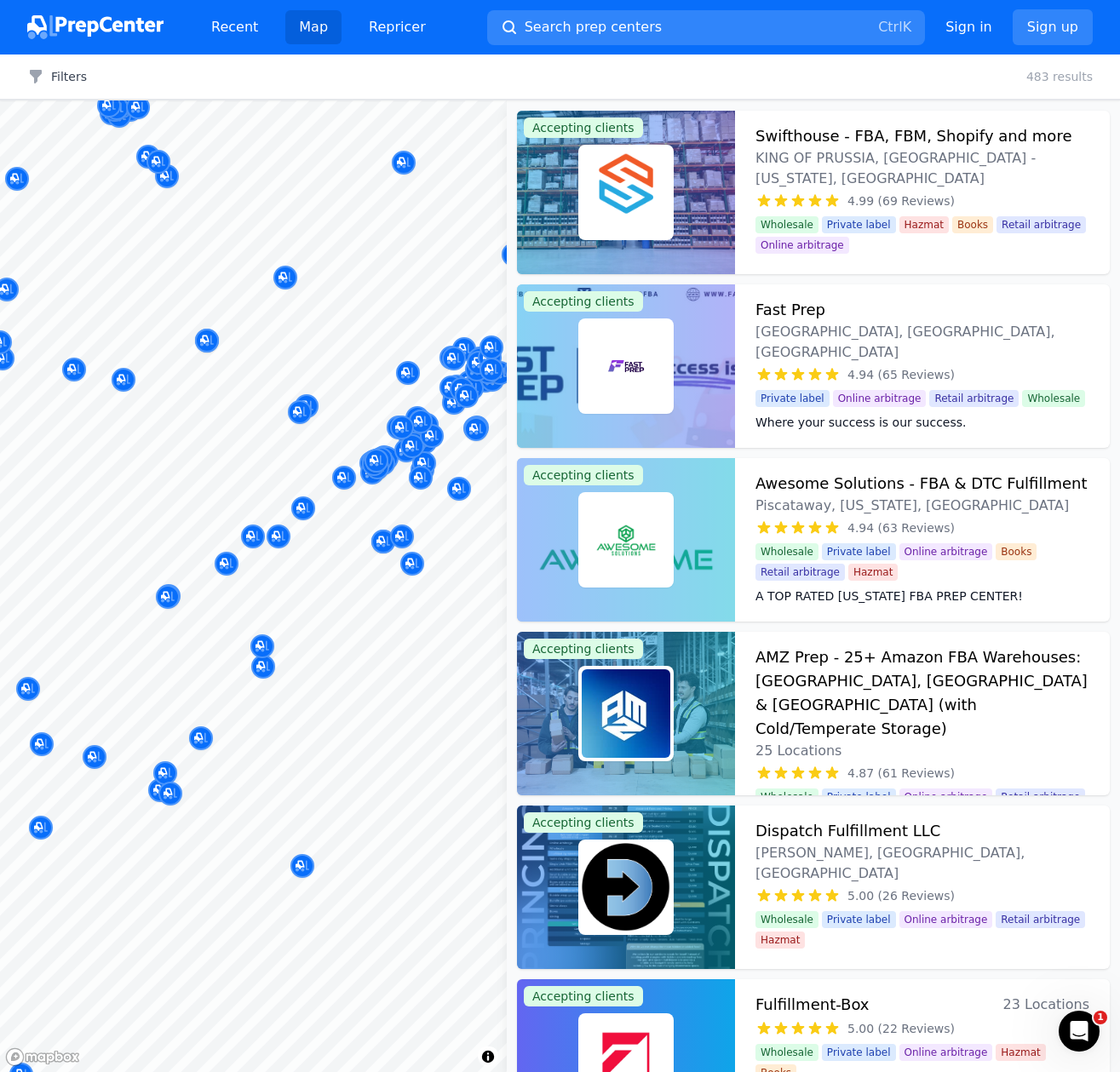
click at [310, 445] on div at bounding box center [347, 449] width 327 height 14
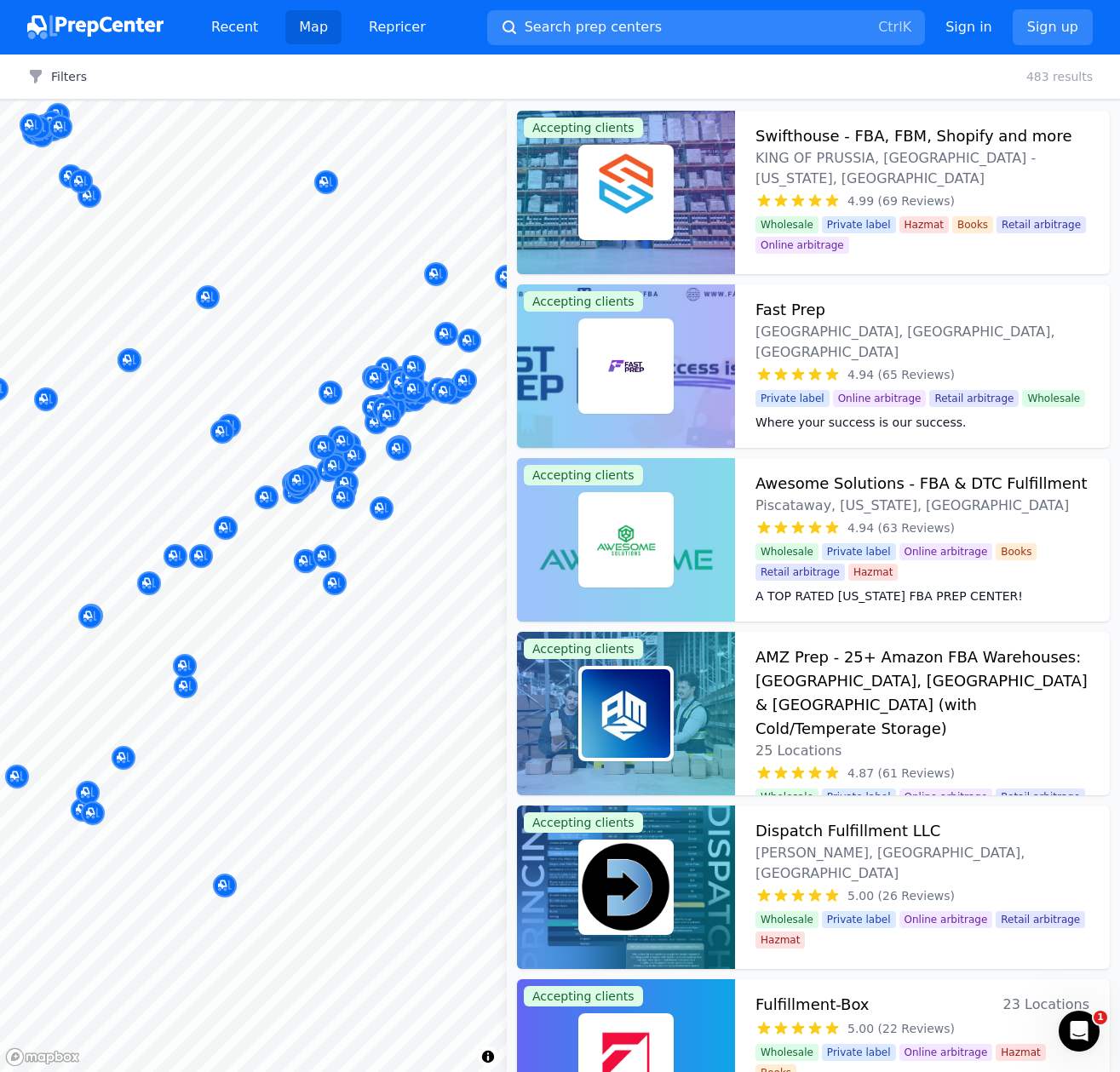
click at [256, 451] on body "Recent Map Repricer Search prep centers Ctrl K Open main menu Sign in Sign up F…" at bounding box center [560, 536] width 1120 height 1072
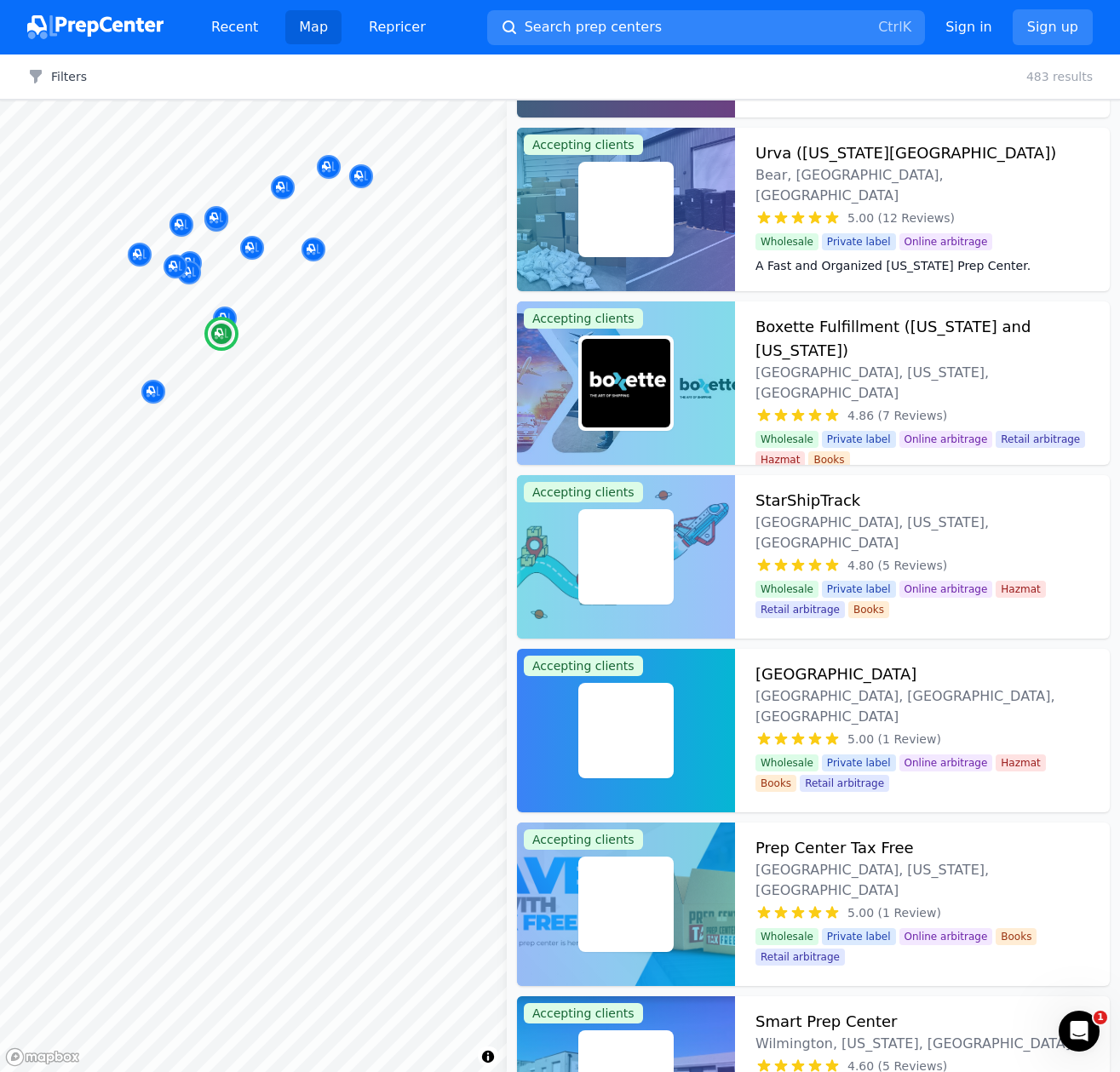
scroll to position [340, 0]
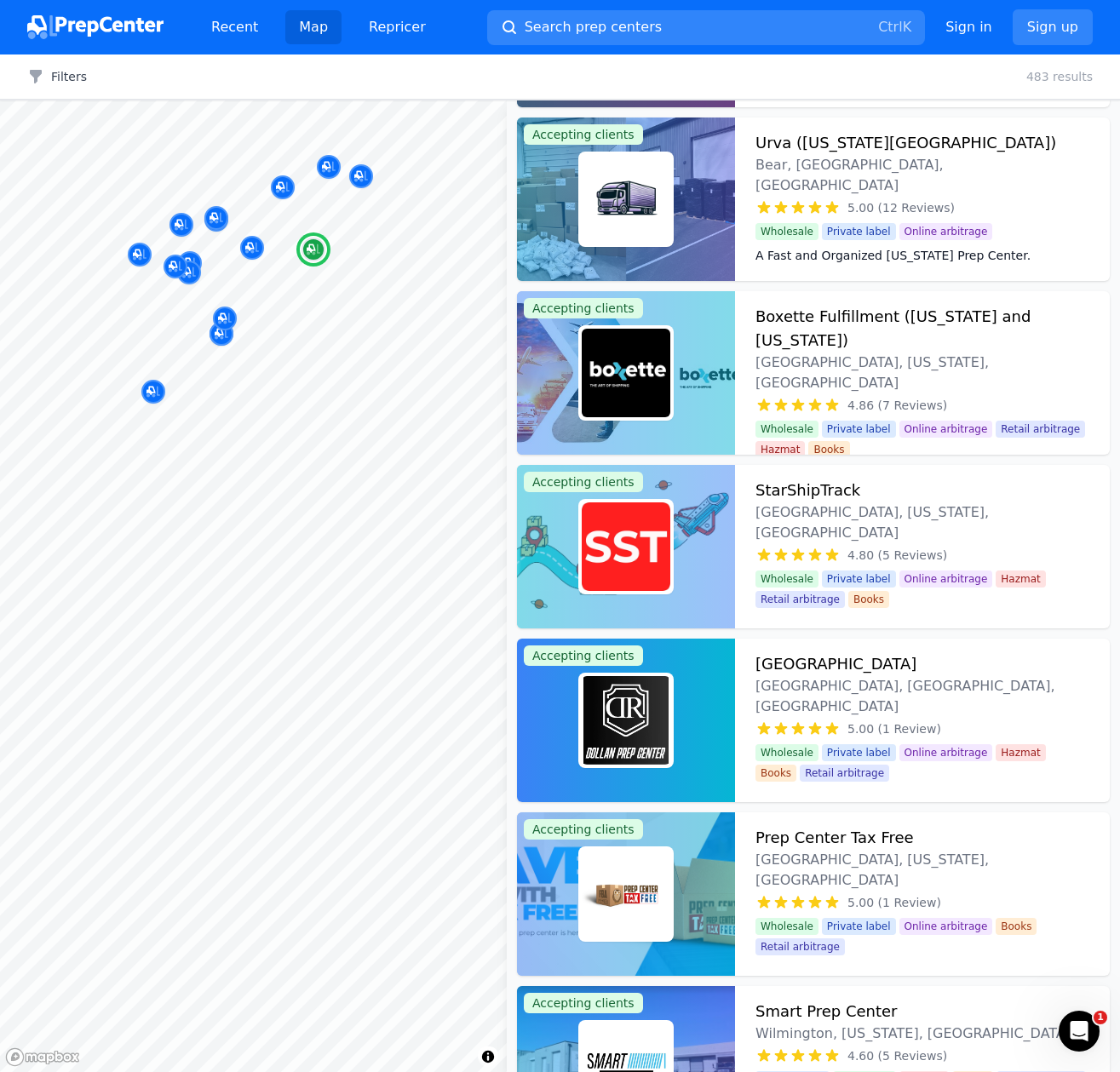
click at [870, 319] on h3 "Boxette Fulfillment ([US_STATE] and [US_STATE])" at bounding box center [922, 328] width 334 height 48
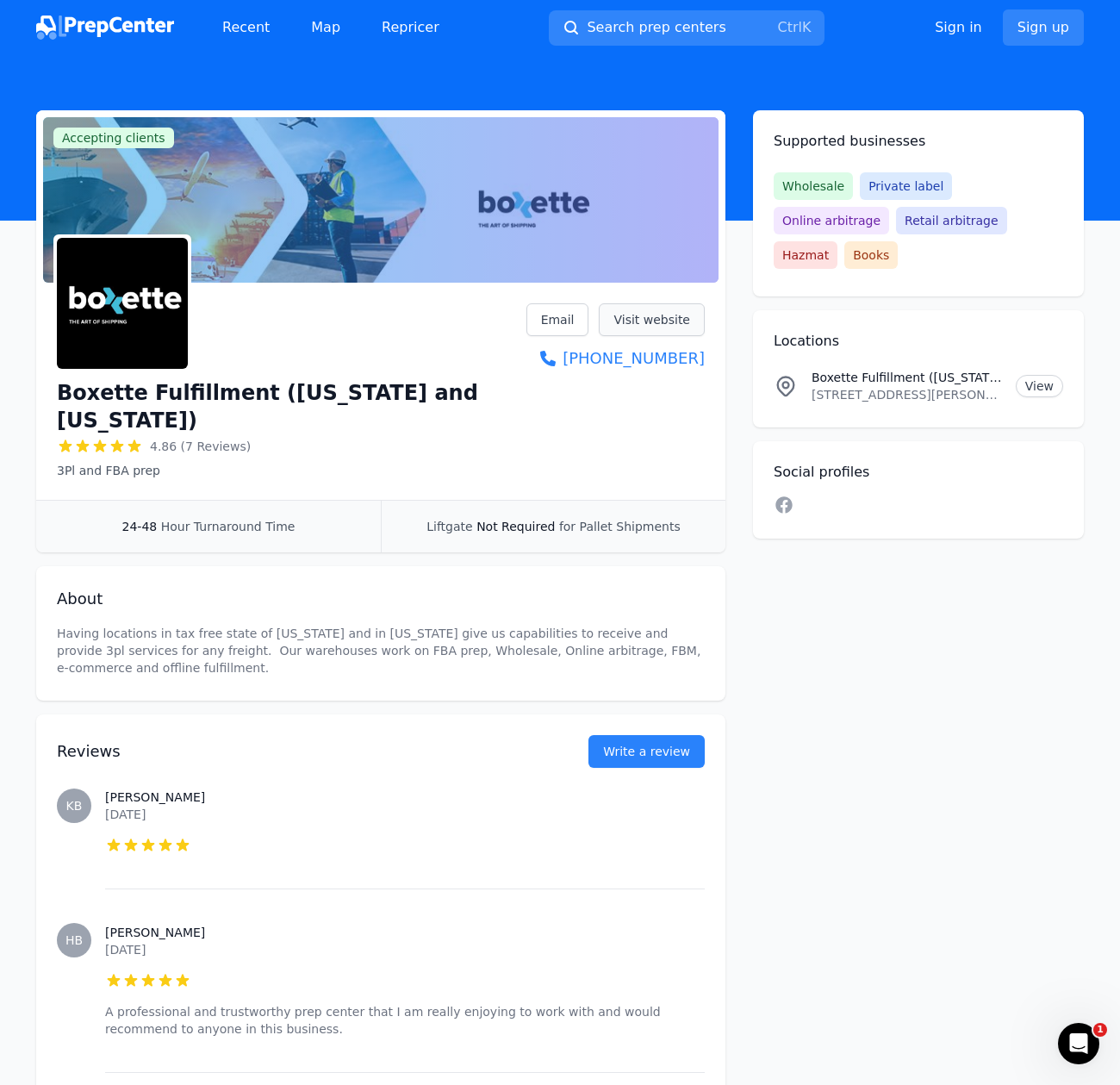
click at [644, 313] on link "Visit website" at bounding box center [652, 319] width 106 height 33
click at [593, 27] on span "Search prep centers" at bounding box center [656, 27] width 139 height 21
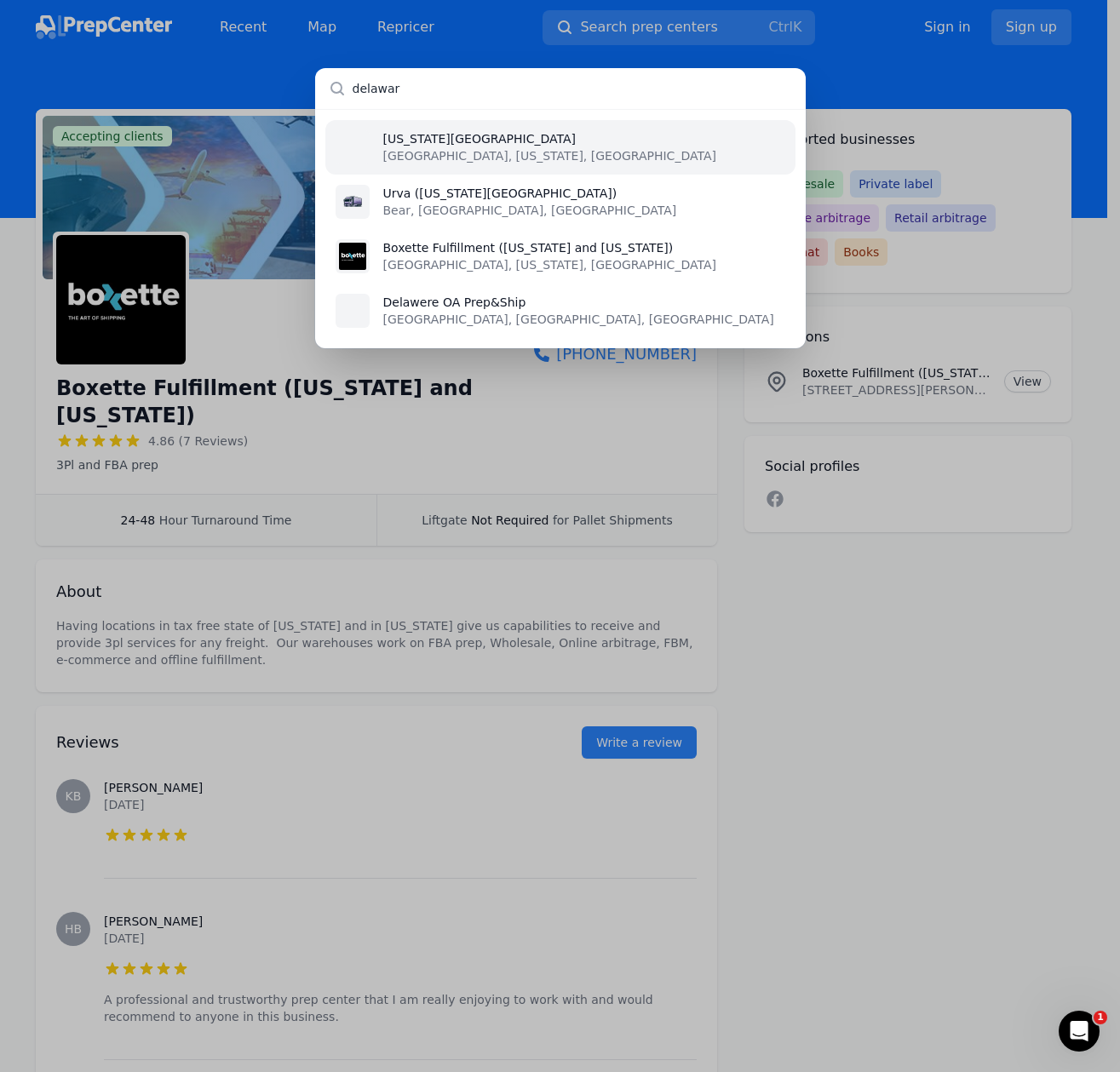
type input "delaware"
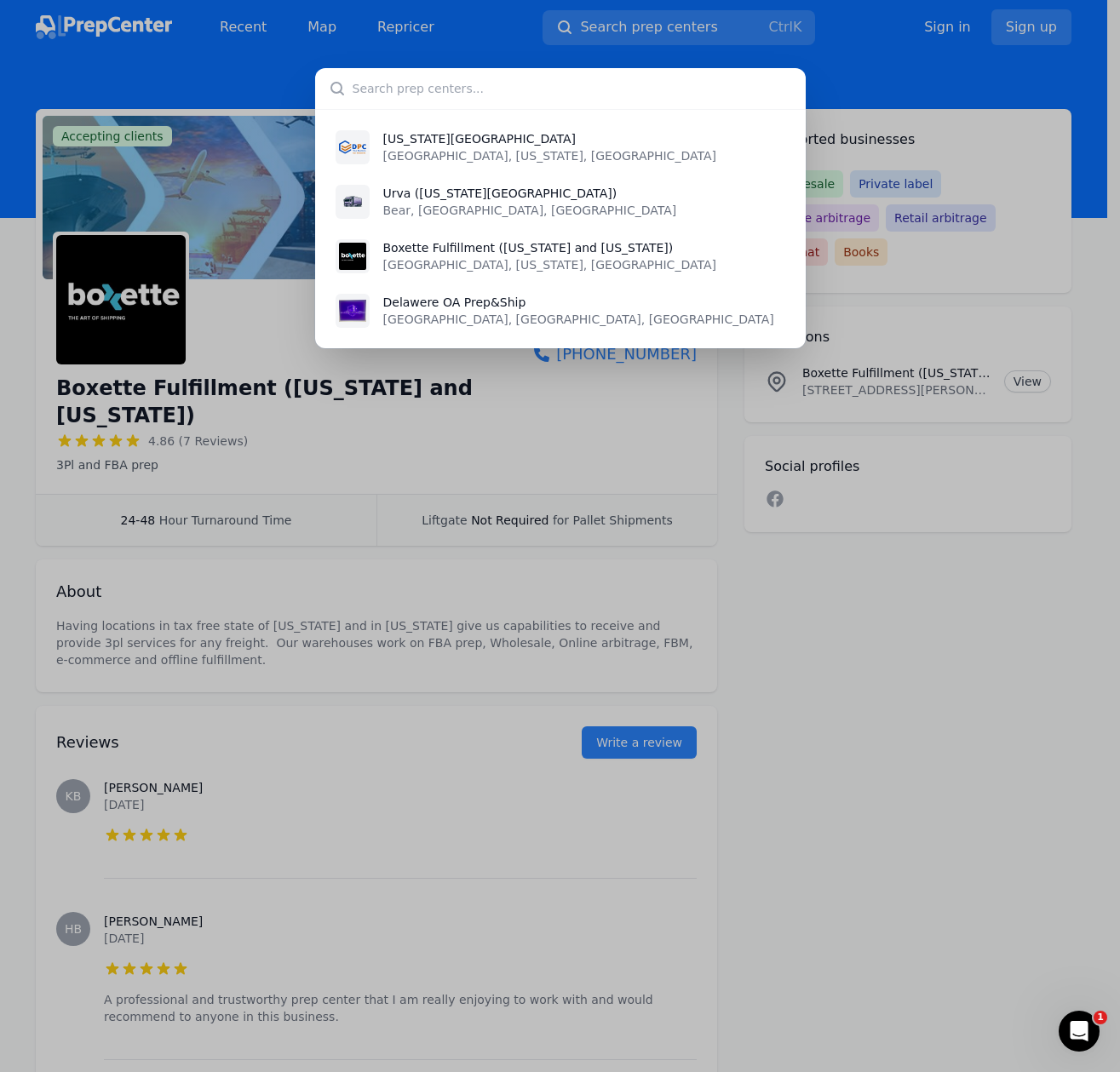
click at [744, 49] on div "Delaware Prep Center Newark, Delaware, US Urva (Delaware Prep Center) Bear, DE,…" at bounding box center [560, 536] width 1120 height 1072
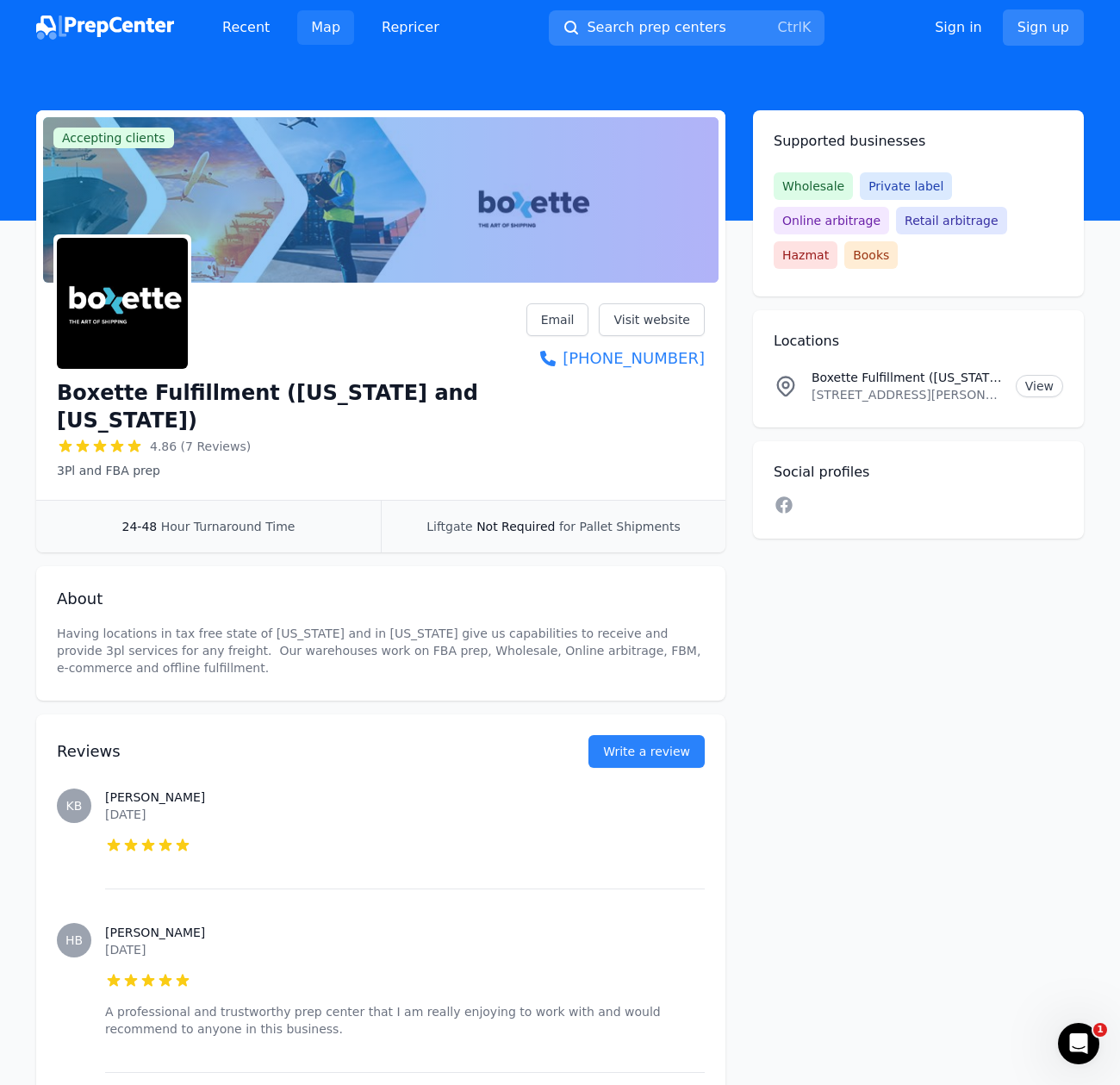
click at [320, 36] on link "Map" at bounding box center [326, 27] width 57 height 35
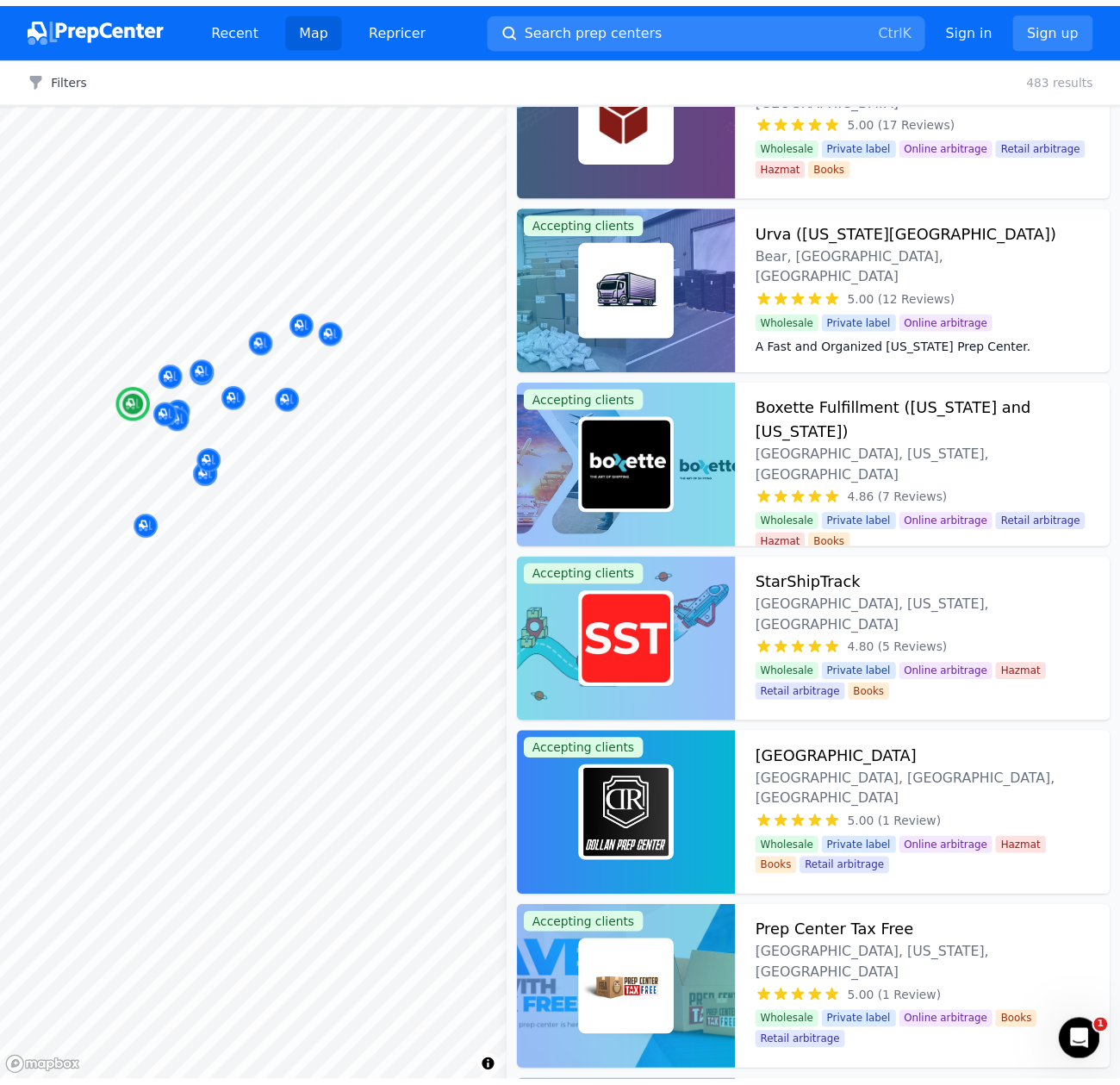
scroll to position [344, 0]
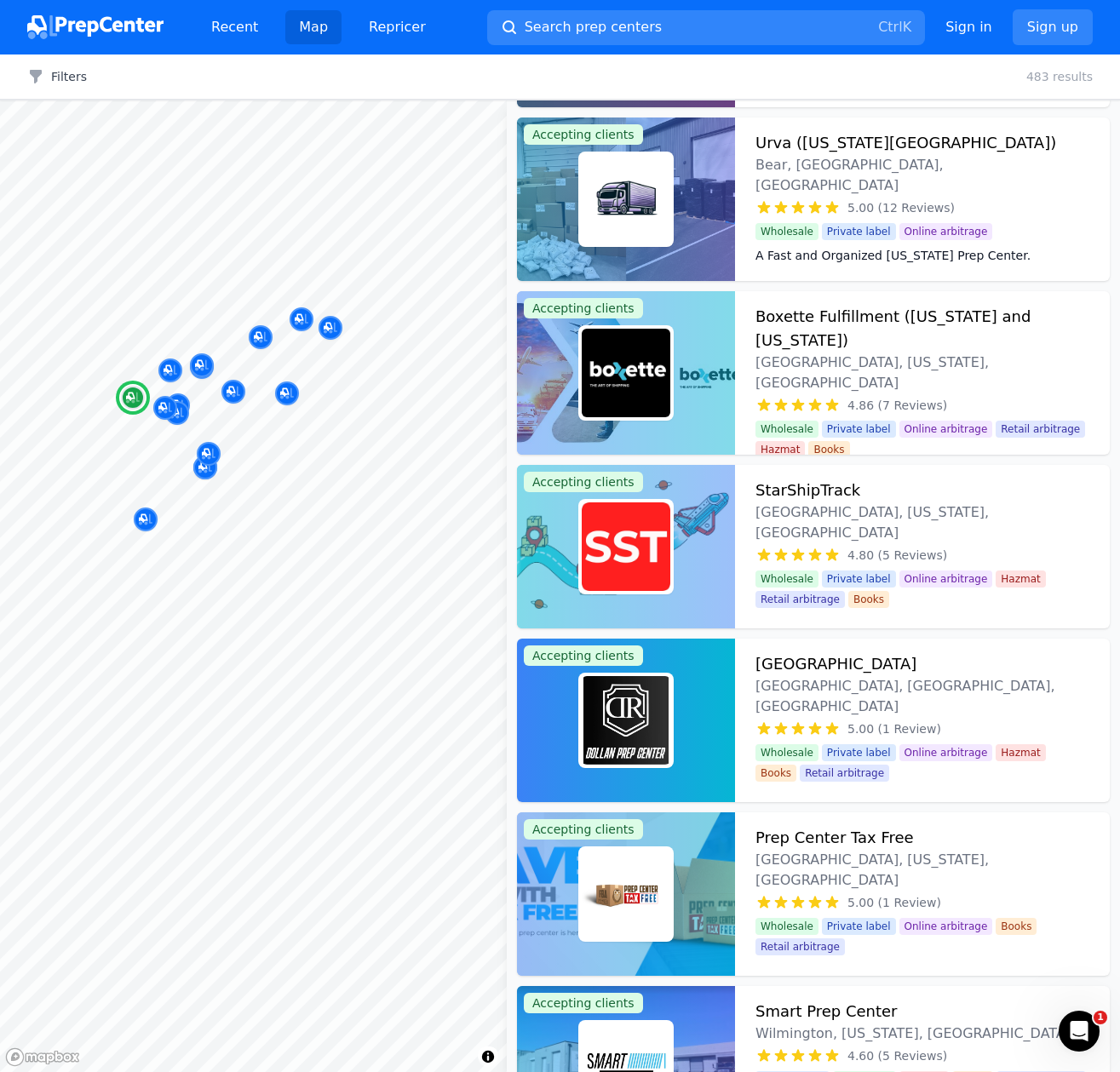
click at [828, 490] on h3 "StarShipTrack" at bounding box center [808, 490] width 104 height 24
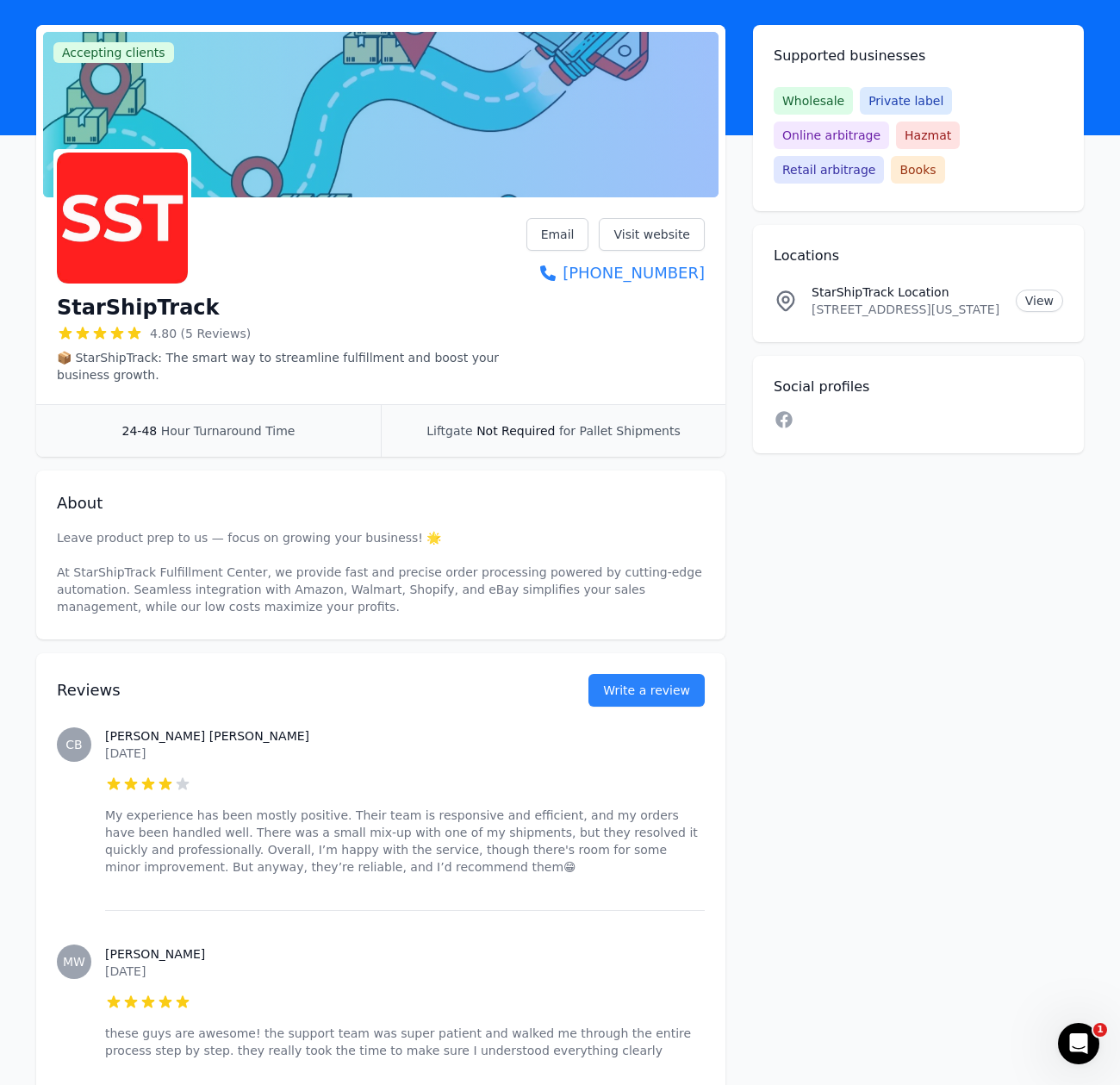
scroll to position [86, 0]
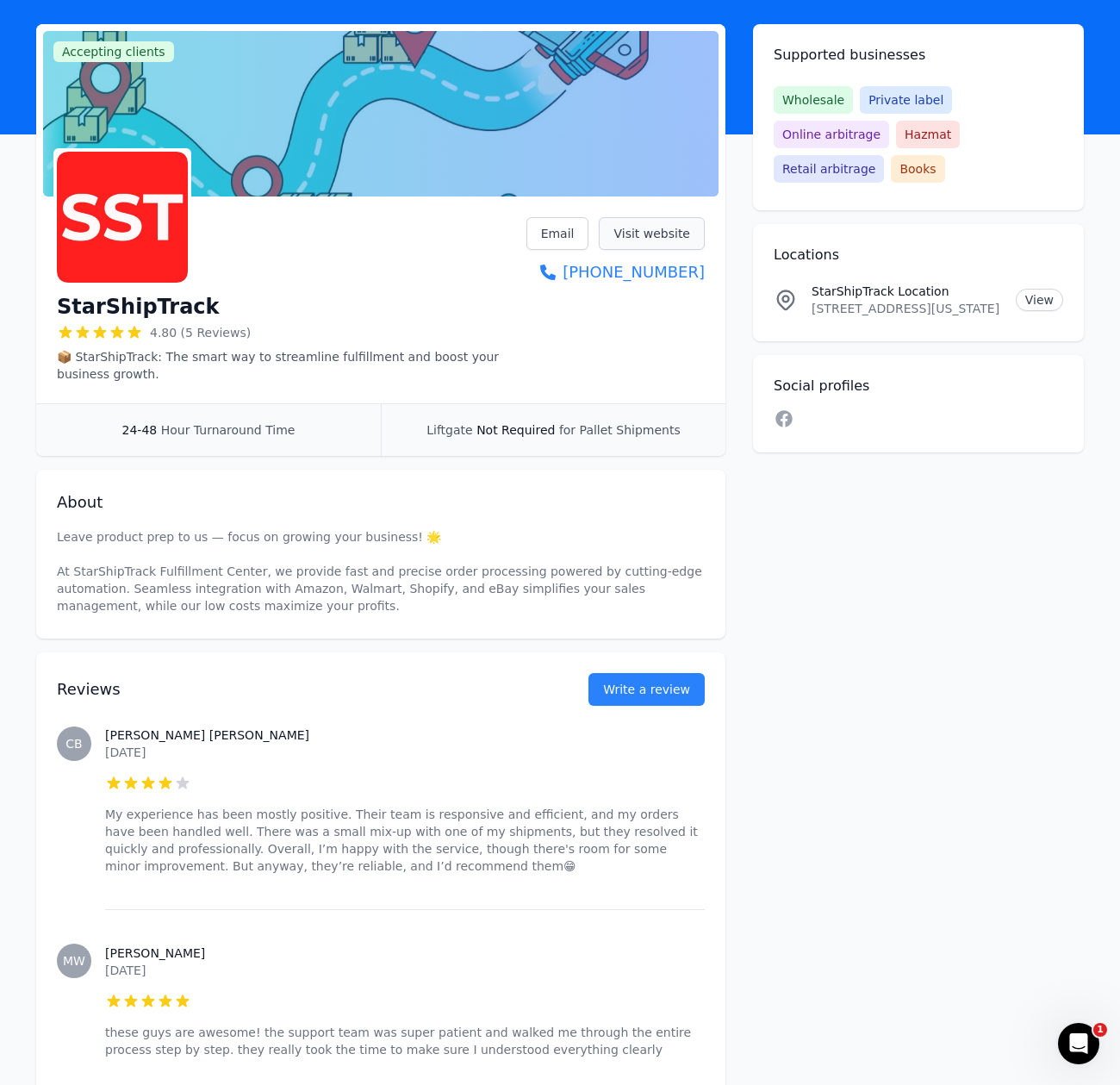
click at [645, 233] on link "Visit website" at bounding box center [652, 233] width 106 height 33
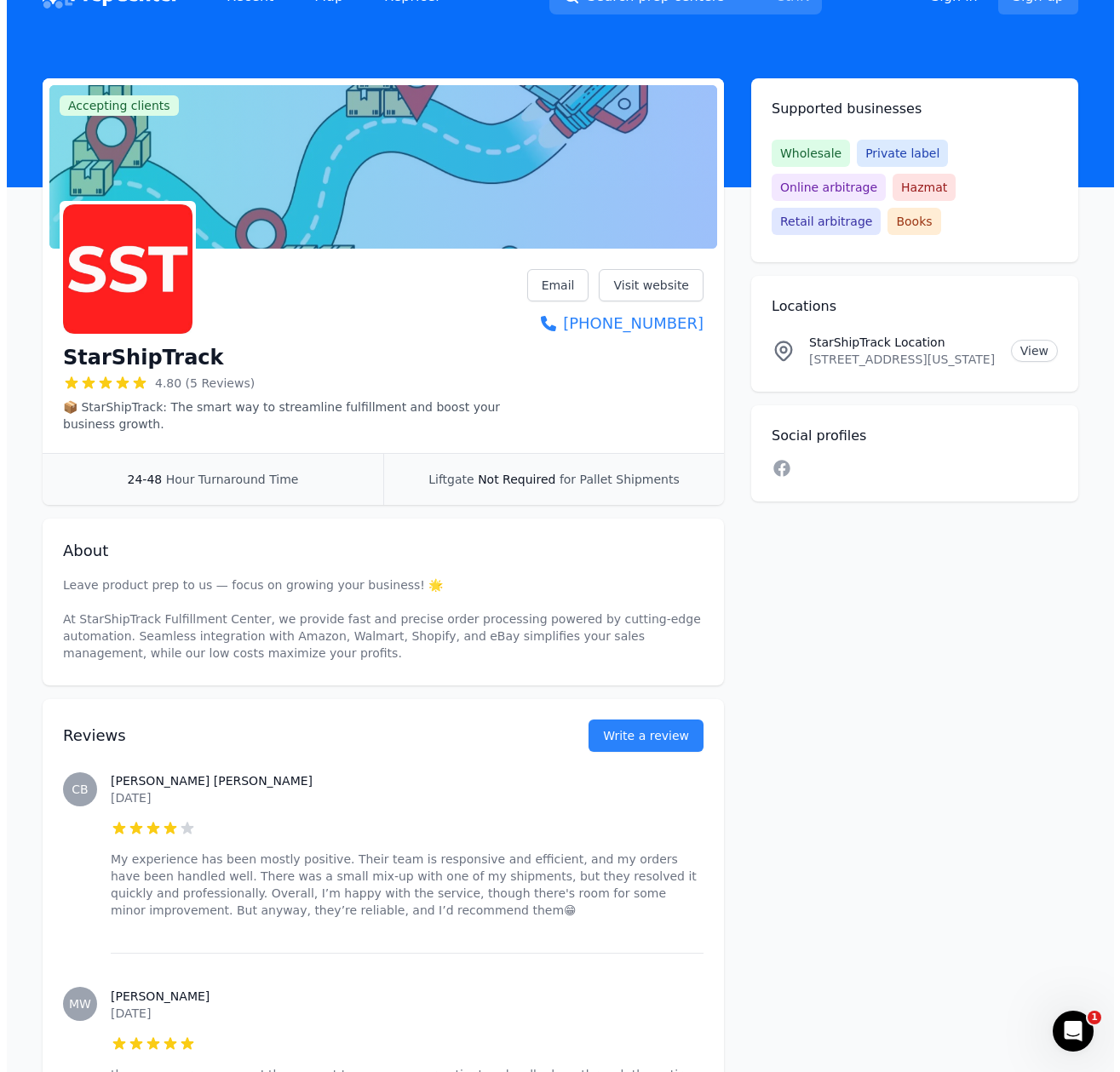
scroll to position [0, 0]
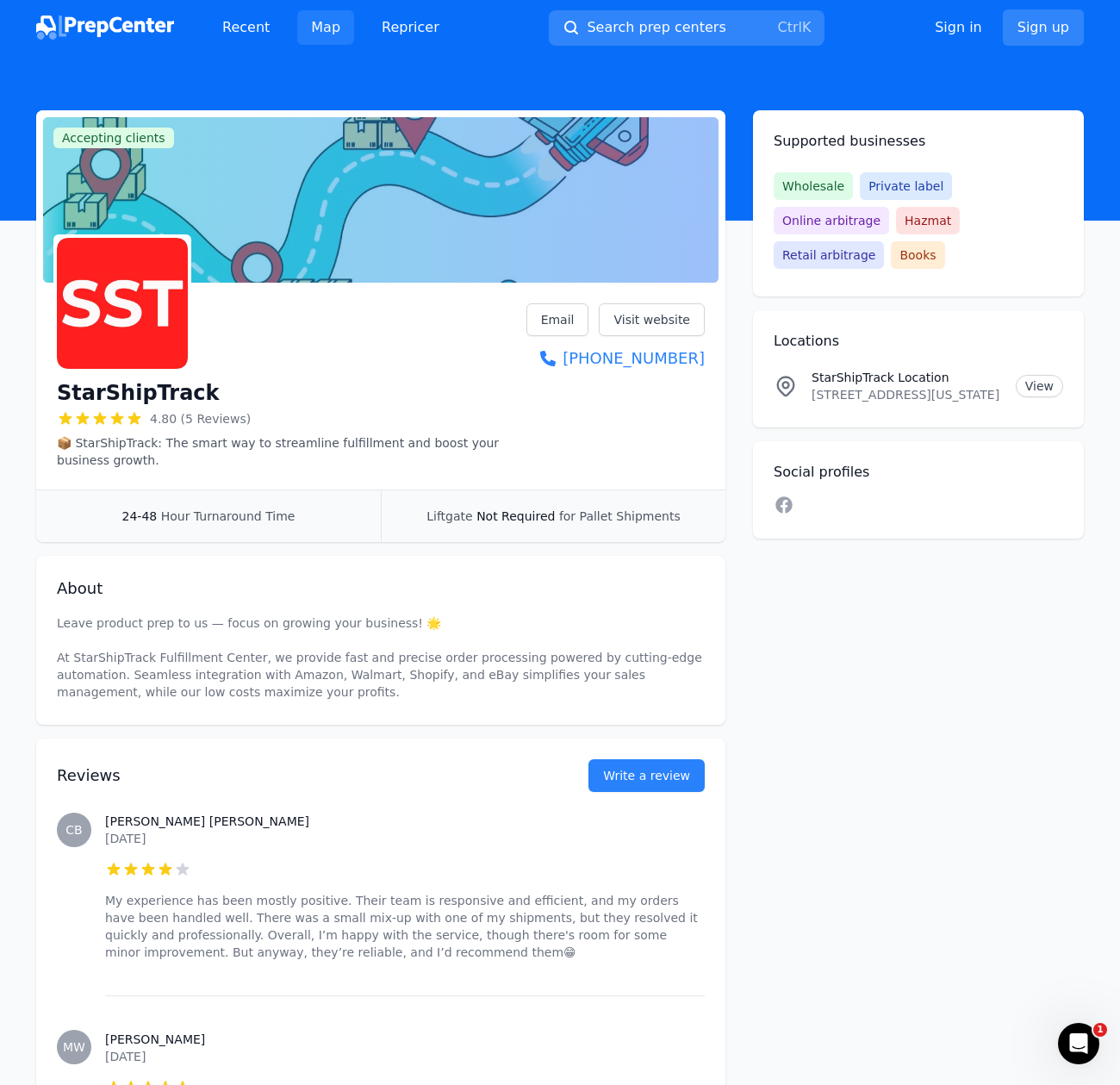
click at [326, 25] on link "Map" at bounding box center [326, 27] width 57 height 35
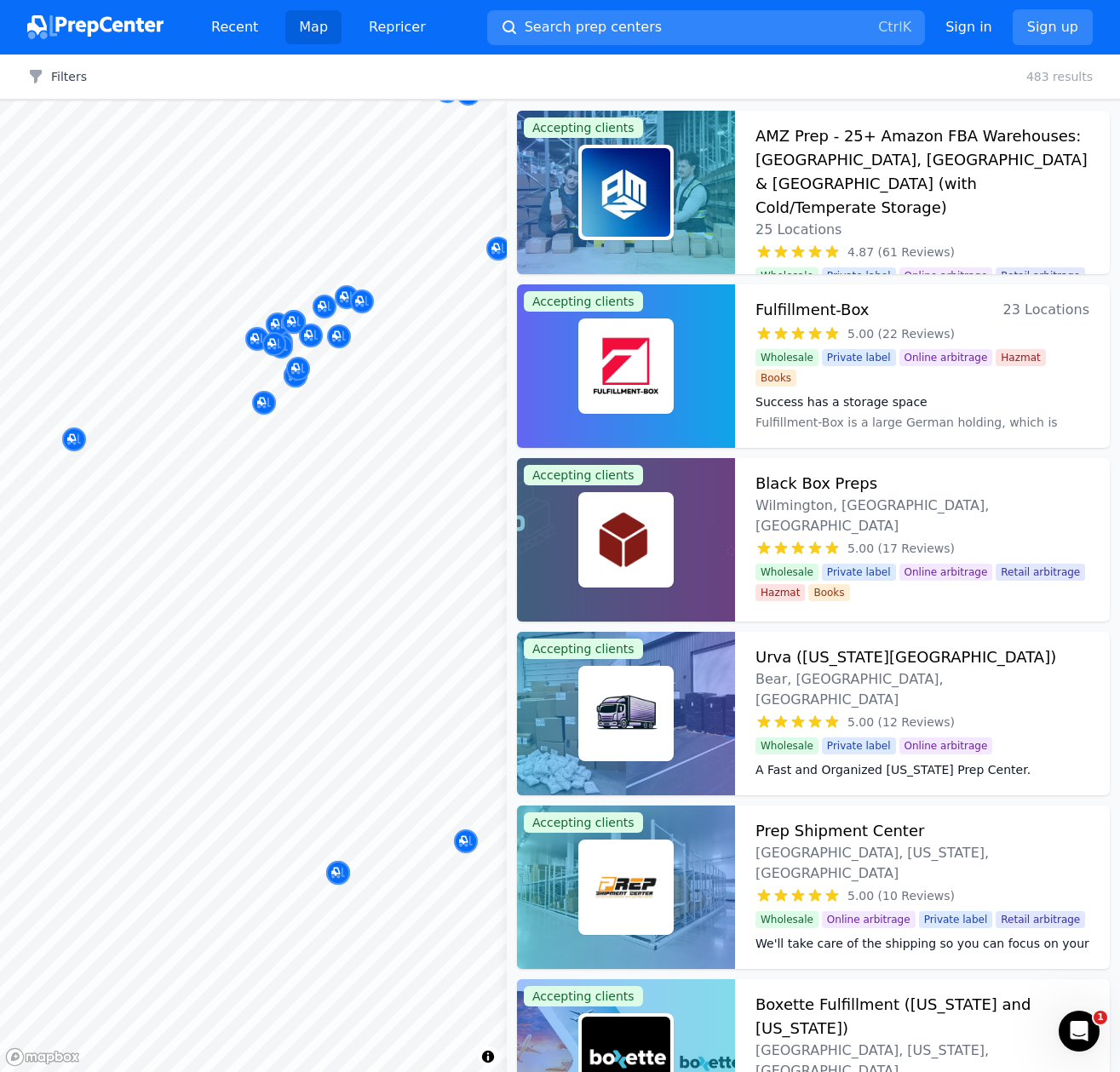
click at [297, 553] on body "Recent Map Repricer Search prep centers Ctrl K Open main menu Sign in Sign up F…" at bounding box center [560, 536] width 1120 height 1072
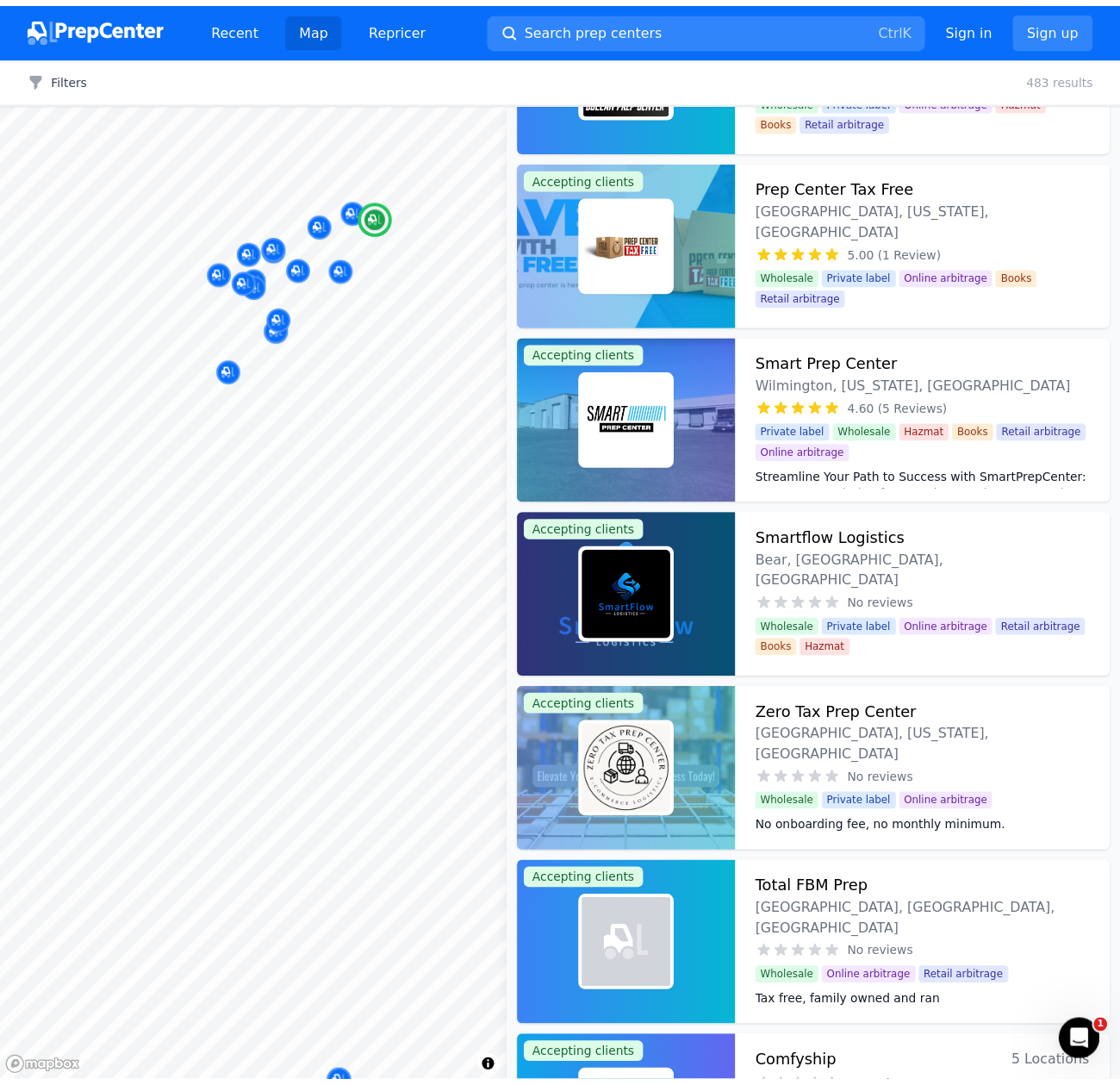
scroll to position [1034, 0]
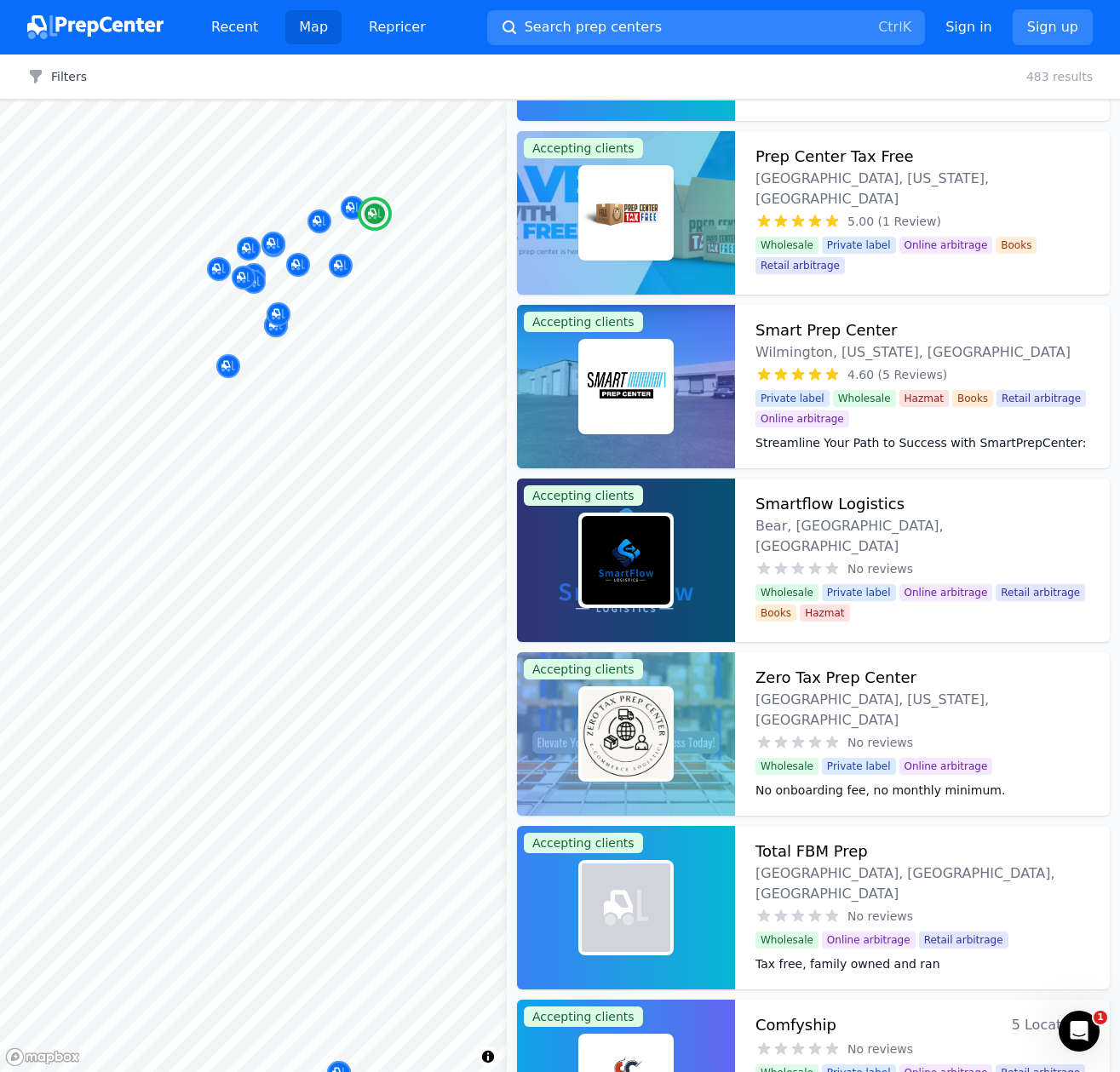
click at [848, 329] on h3 "Smart Prep Center" at bounding box center [826, 331] width 143 height 24
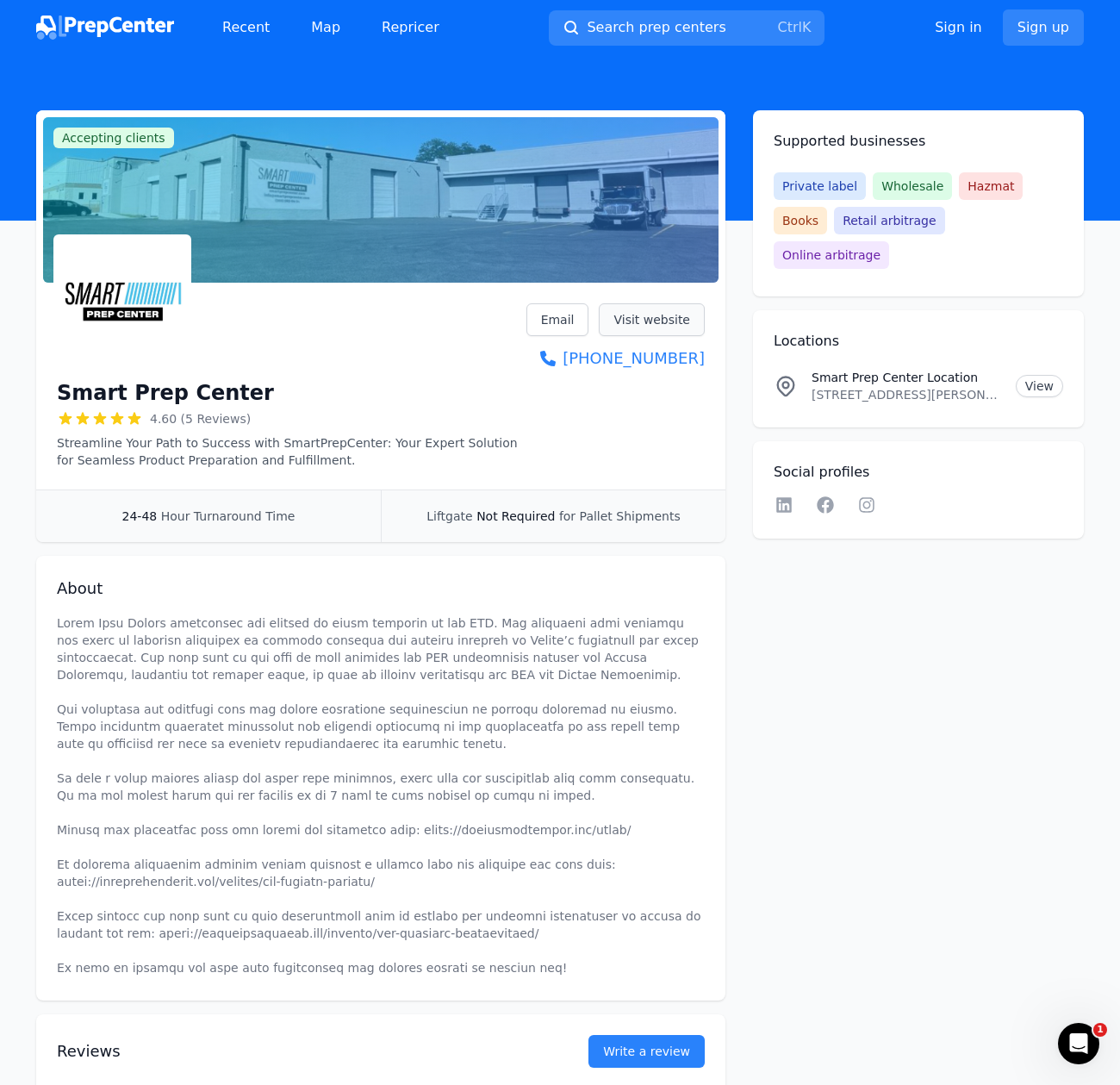
click at [650, 326] on link "Visit website" at bounding box center [652, 319] width 106 height 33
